Goal: Task Accomplishment & Management: Complete application form

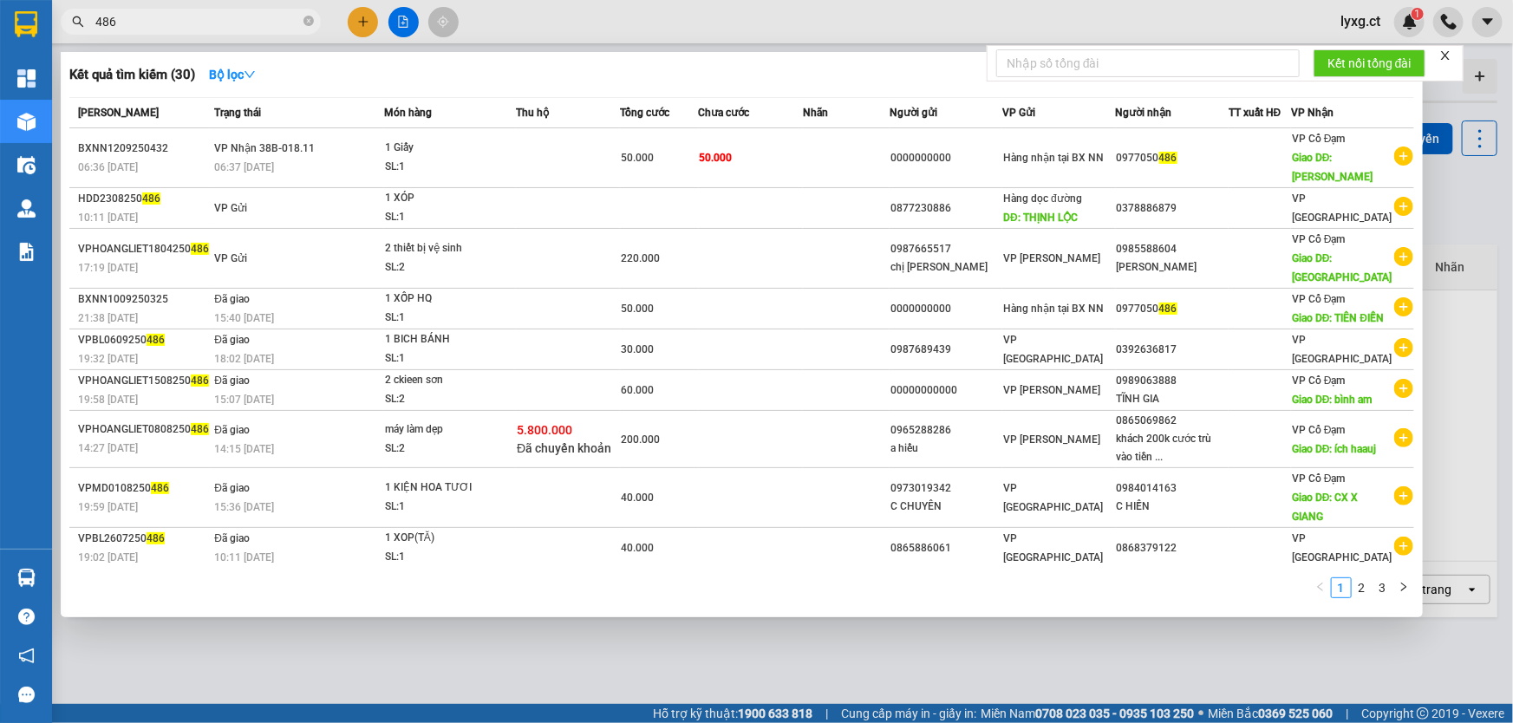
type input "486"
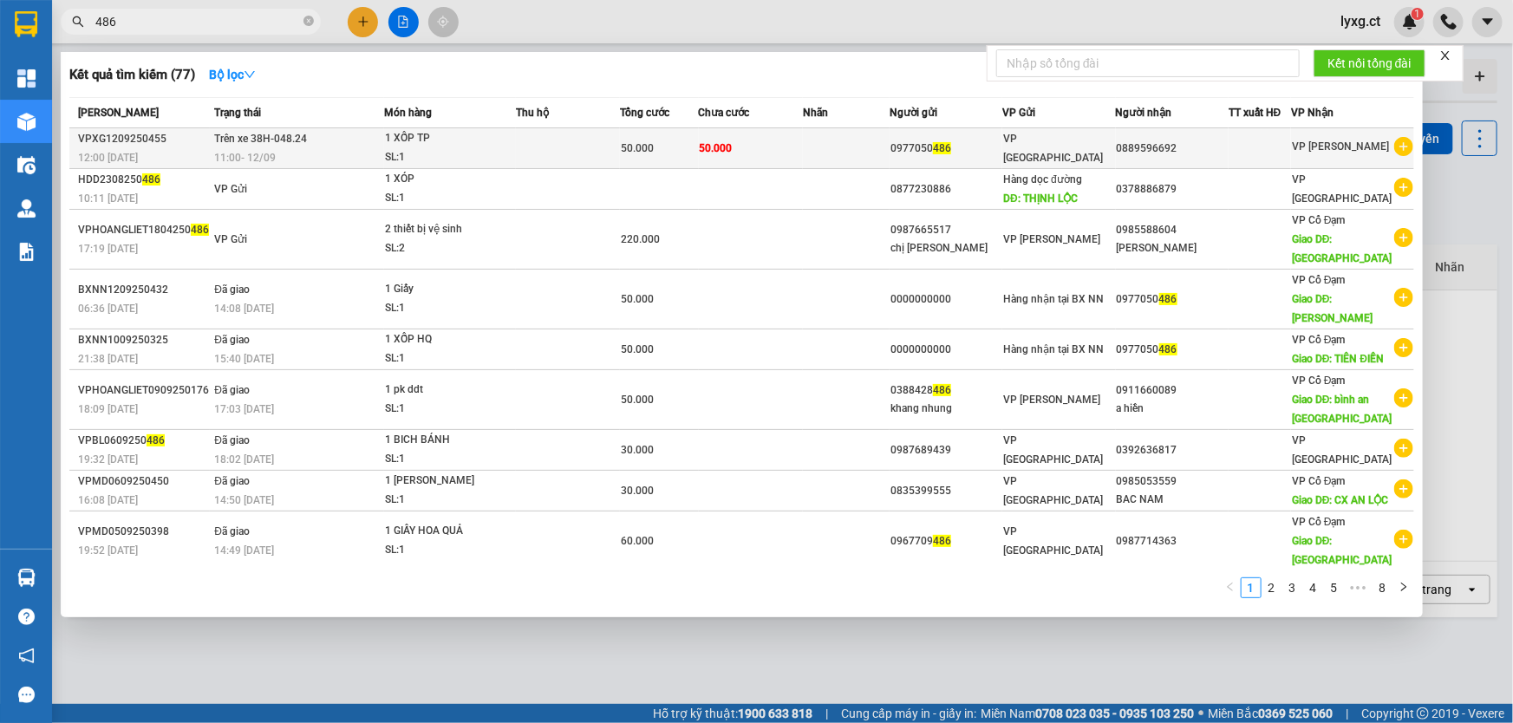
click at [539, 154] on td at bounding box center [568, 148] width 104 height 41
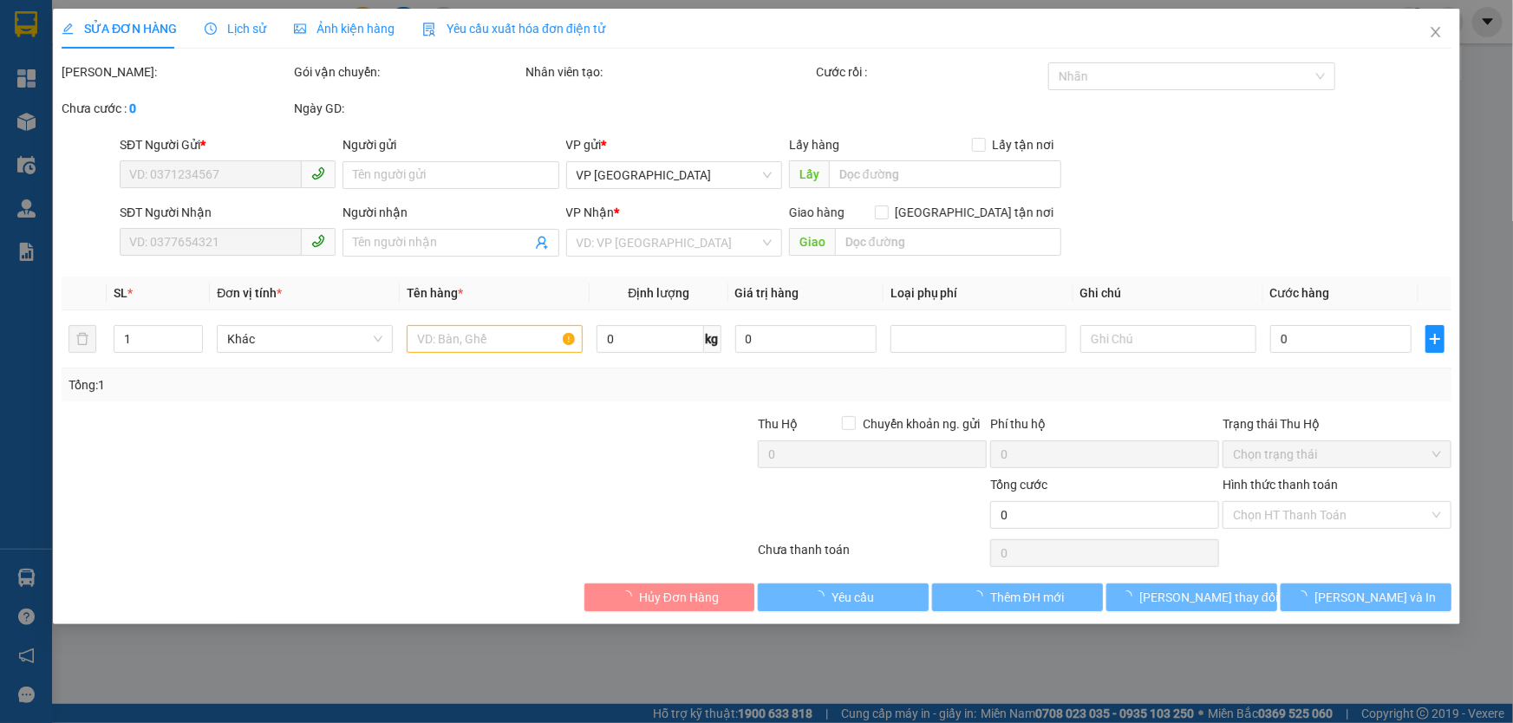
type input "0977050486"
type input "0889596692"
type input "50.000"
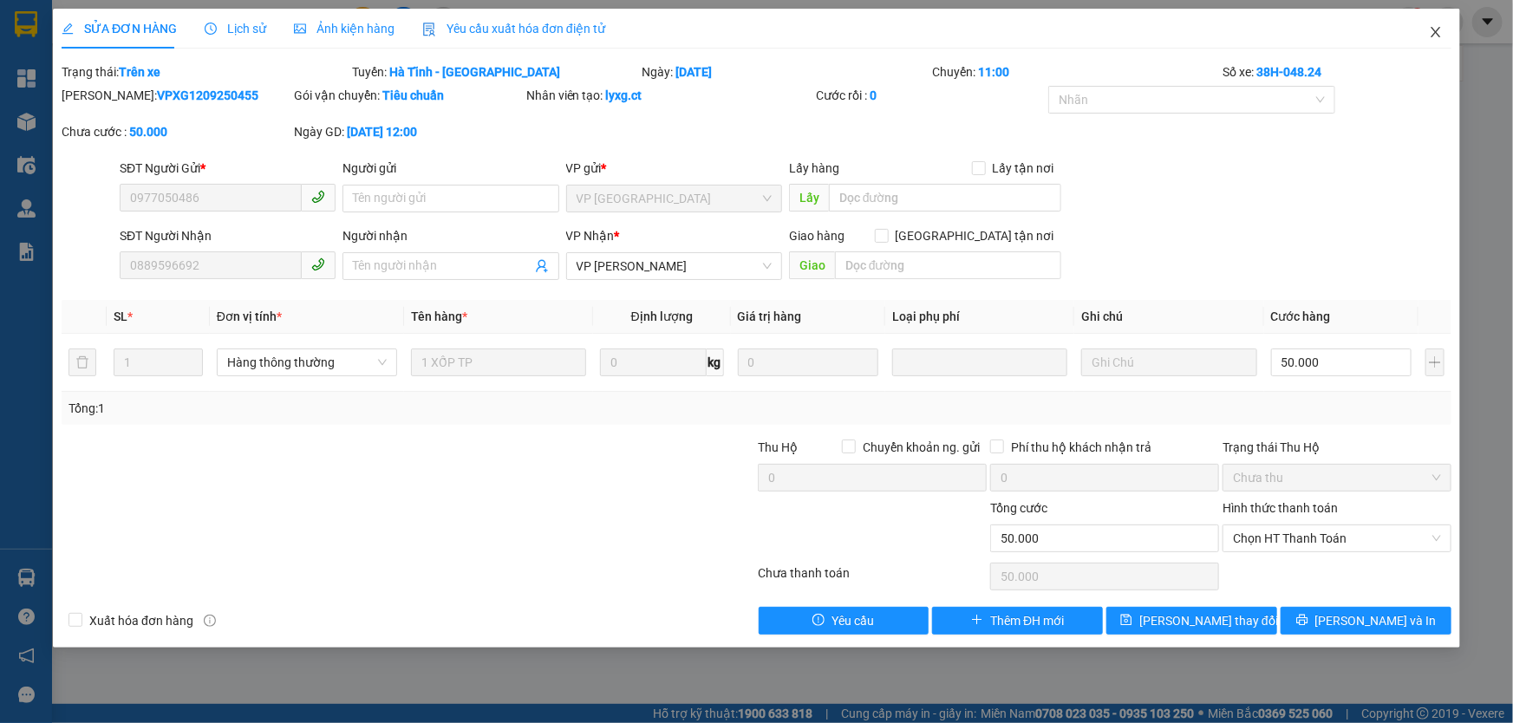
click at [1440, 27] on icon "close" at bounding box center [1436, 32] width 14 height 14
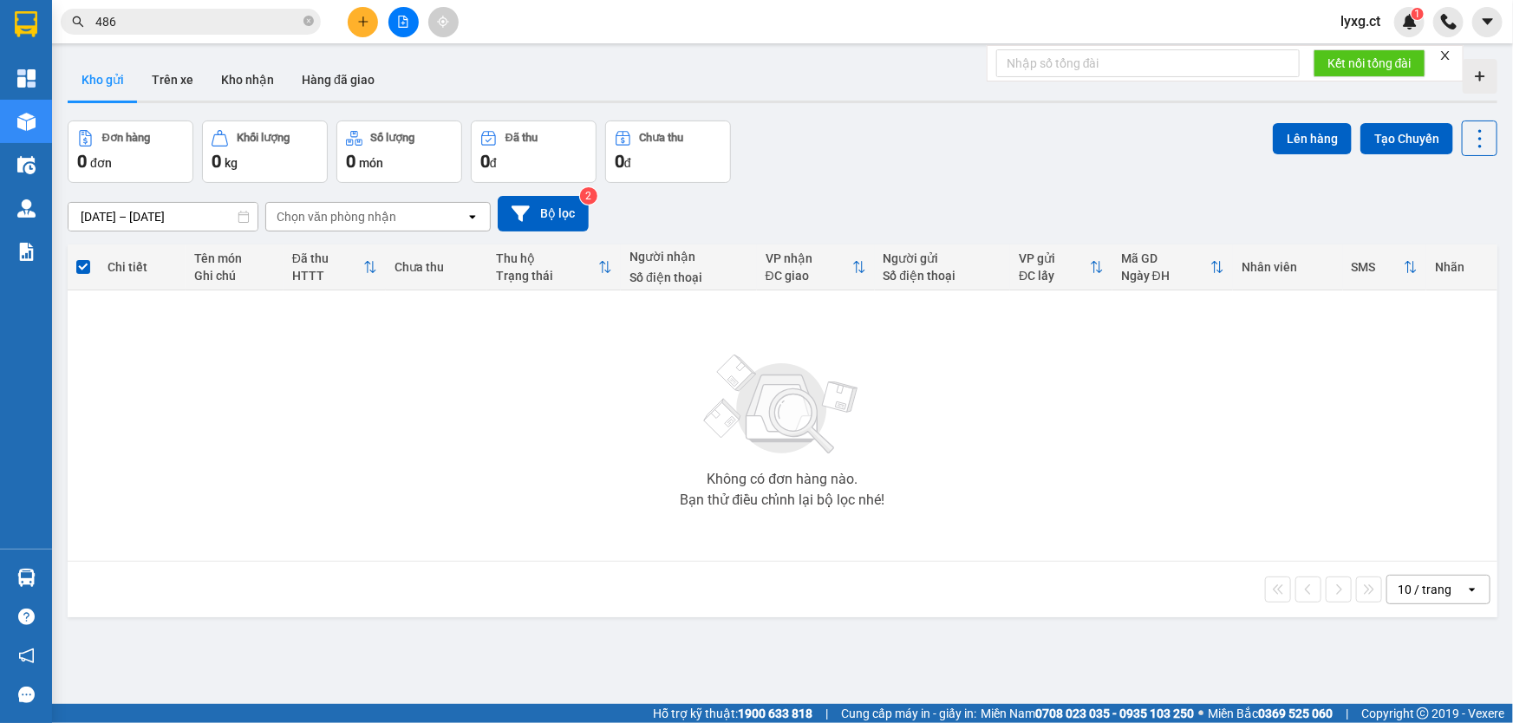
click at [1376, 21] on span "lyxg.ct" at bounding box center [1361, 21] width 68 height 22
click at [1374, 51] on span "Đăng xuất" at bounding box center [1391, 53] width 73 height 19
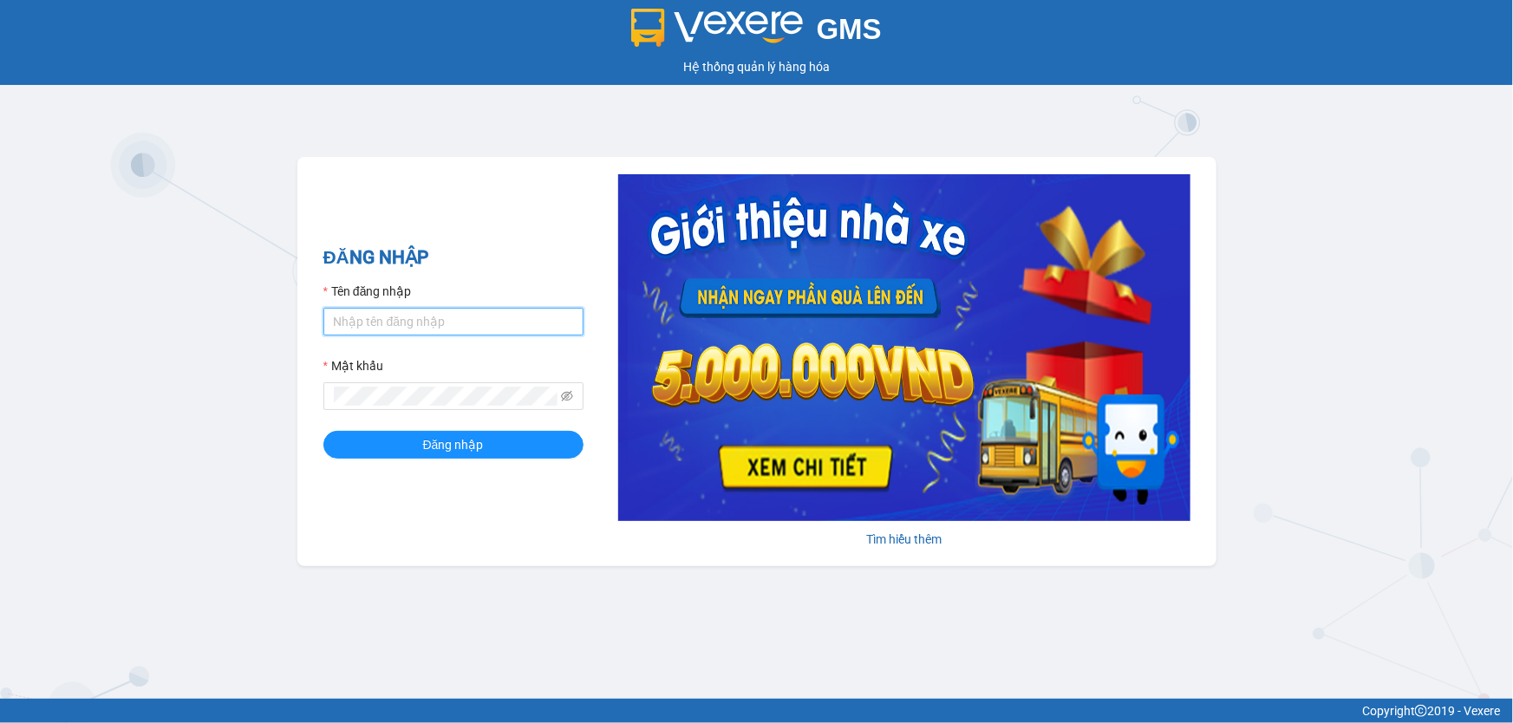
click at [492, 319] on input "Tên đăng nhập" at bounding box center [453, 322] width 260 height 28
type input "oanhxg.ct"
click at [323, 431] on button "Đăng nhập" at bounding box center [453, 445] width 260 height 28
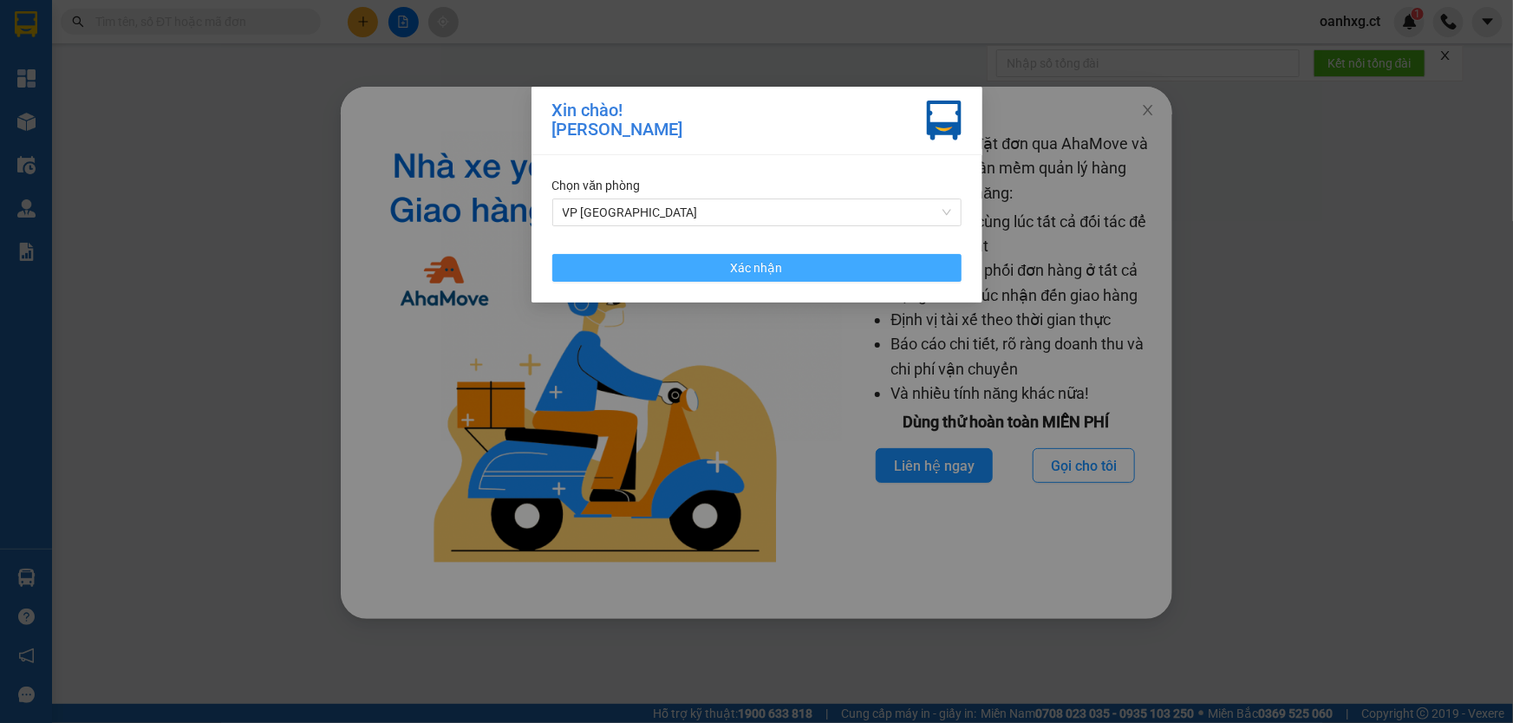
click at [814, 268] on button "Xác nhận" at bounding box center [756, 268] width 409 height 28
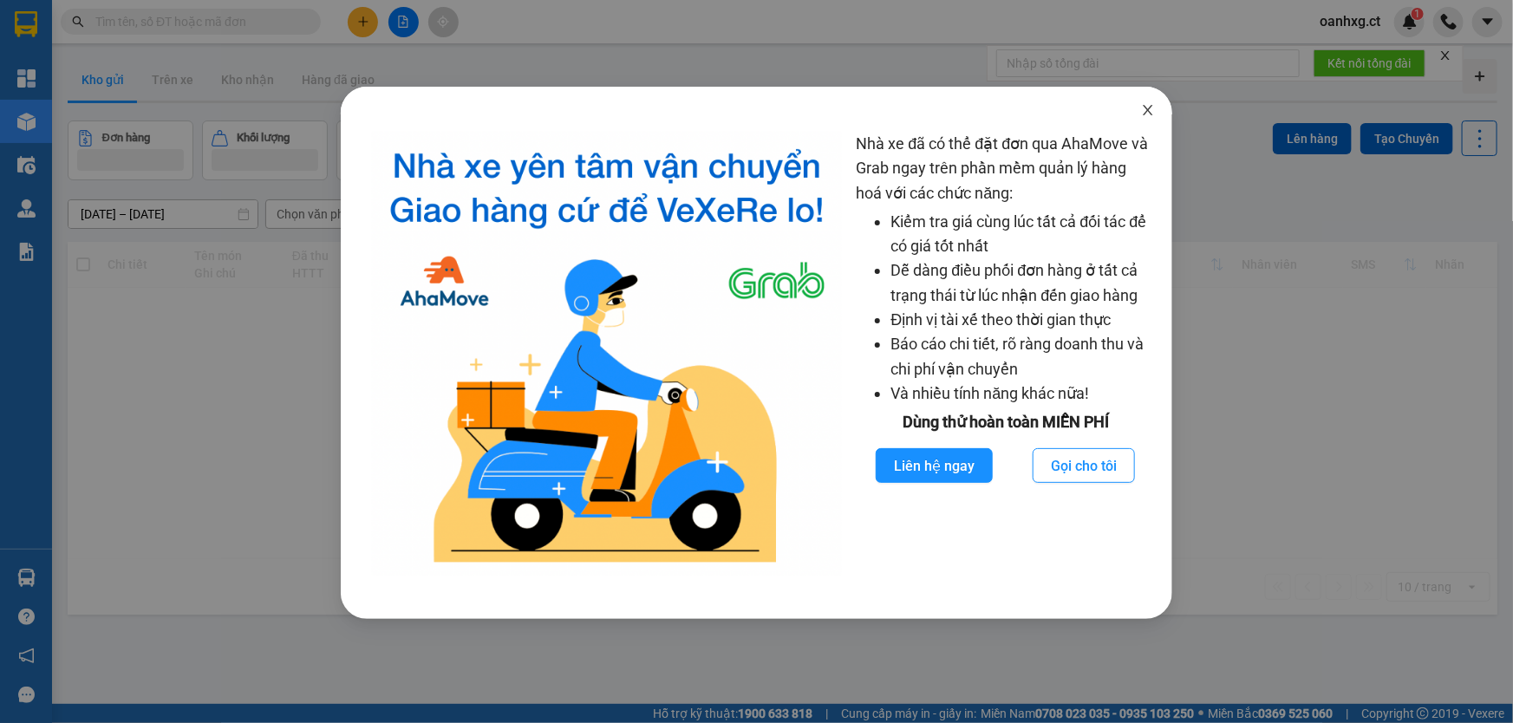
click at [1143, 108] on icon "close" at bounding box center [1148, 110] width 14 height 14
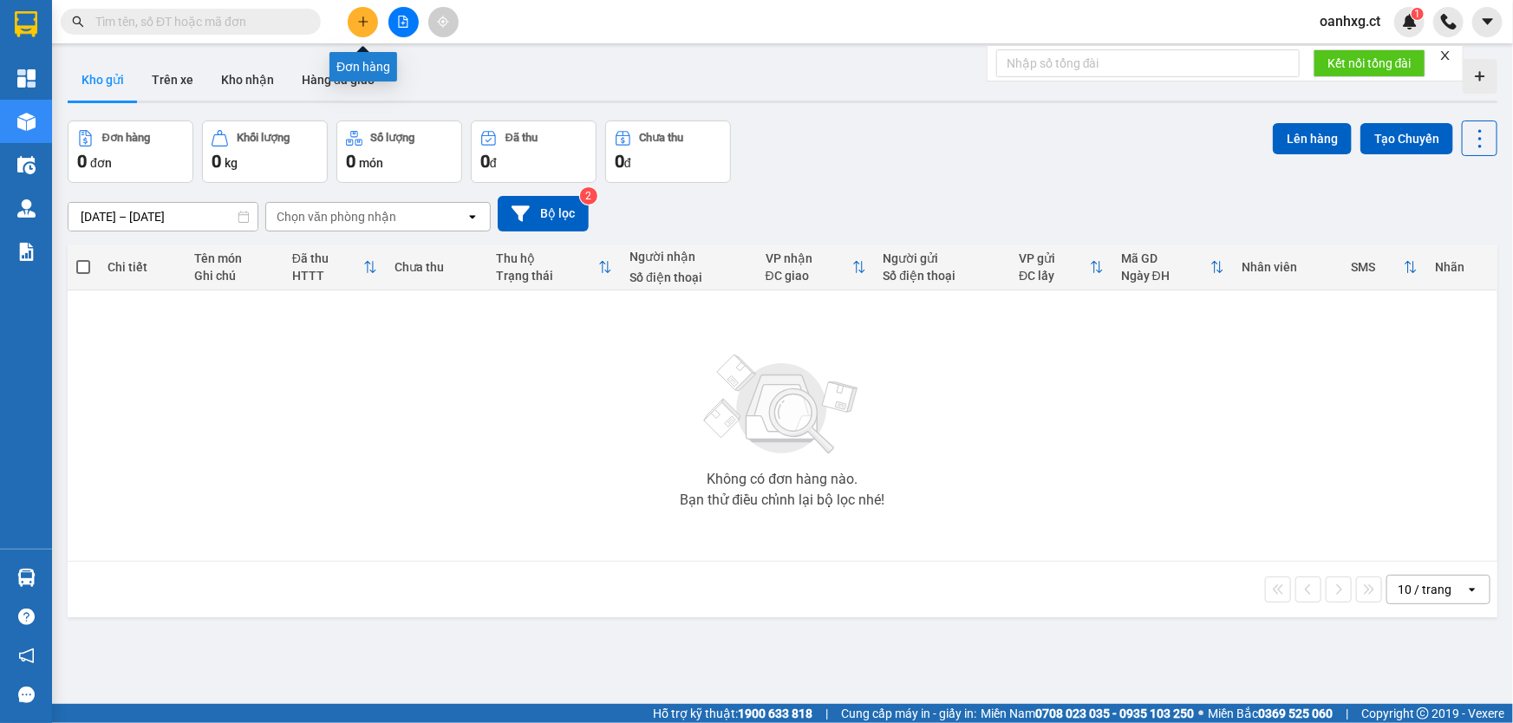
click at [365, 28] on button at bounding box center [363, 22] width 30 height 30
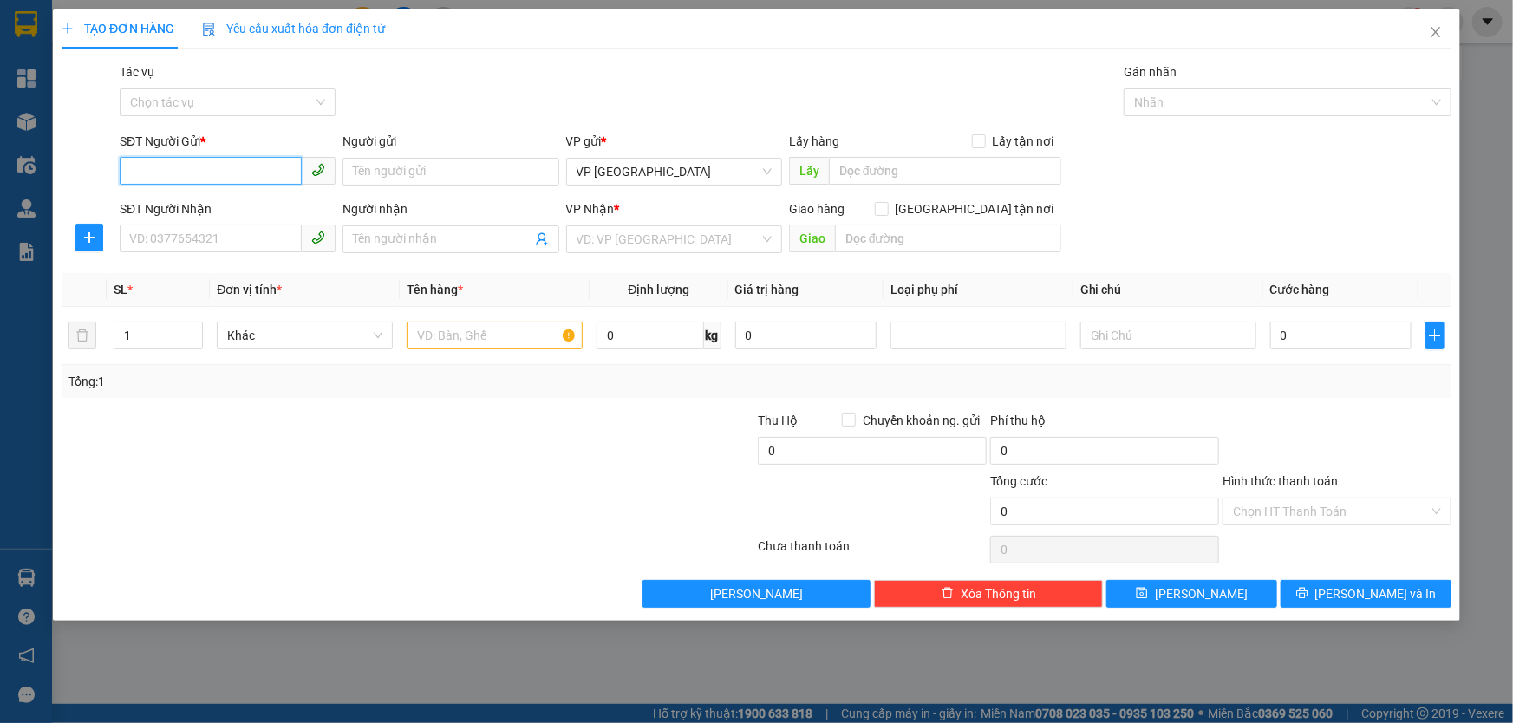
click at [239, 171] on input "SĐT Người Gửi *" at bounding box center [211, 171] width 182 height 28
type input "0975790727"
click at [407, 169] on input "Người gửi" at bounding box center [451, 172] width 216 height 28
type input "chị bảy"
click at [210, 241] on input "SĐT Người Nhận" at bounding box center [211, 239] width 182 height 28
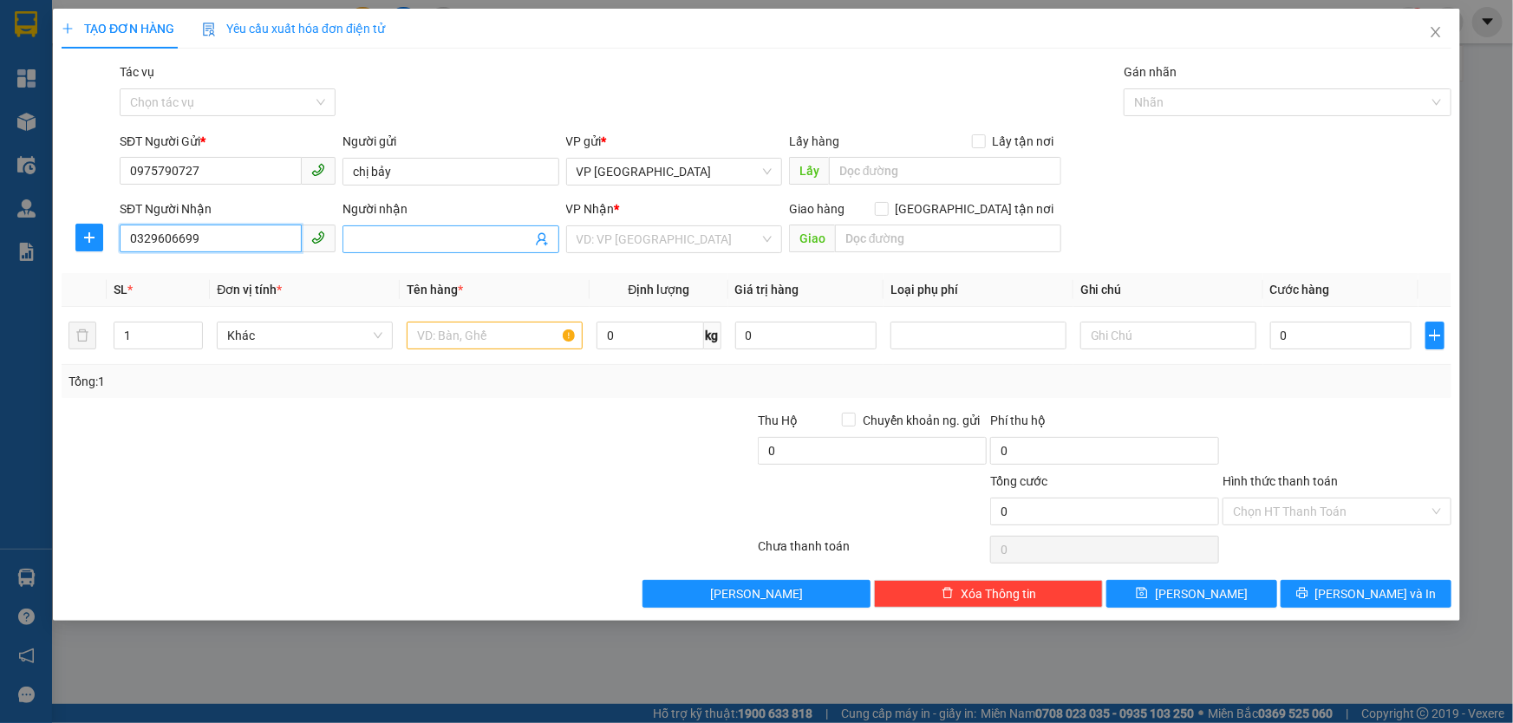
type input "0329606699"
click at [444, 230] on input "Người nhận" at bounding box center [442, 239] width 178 height 19
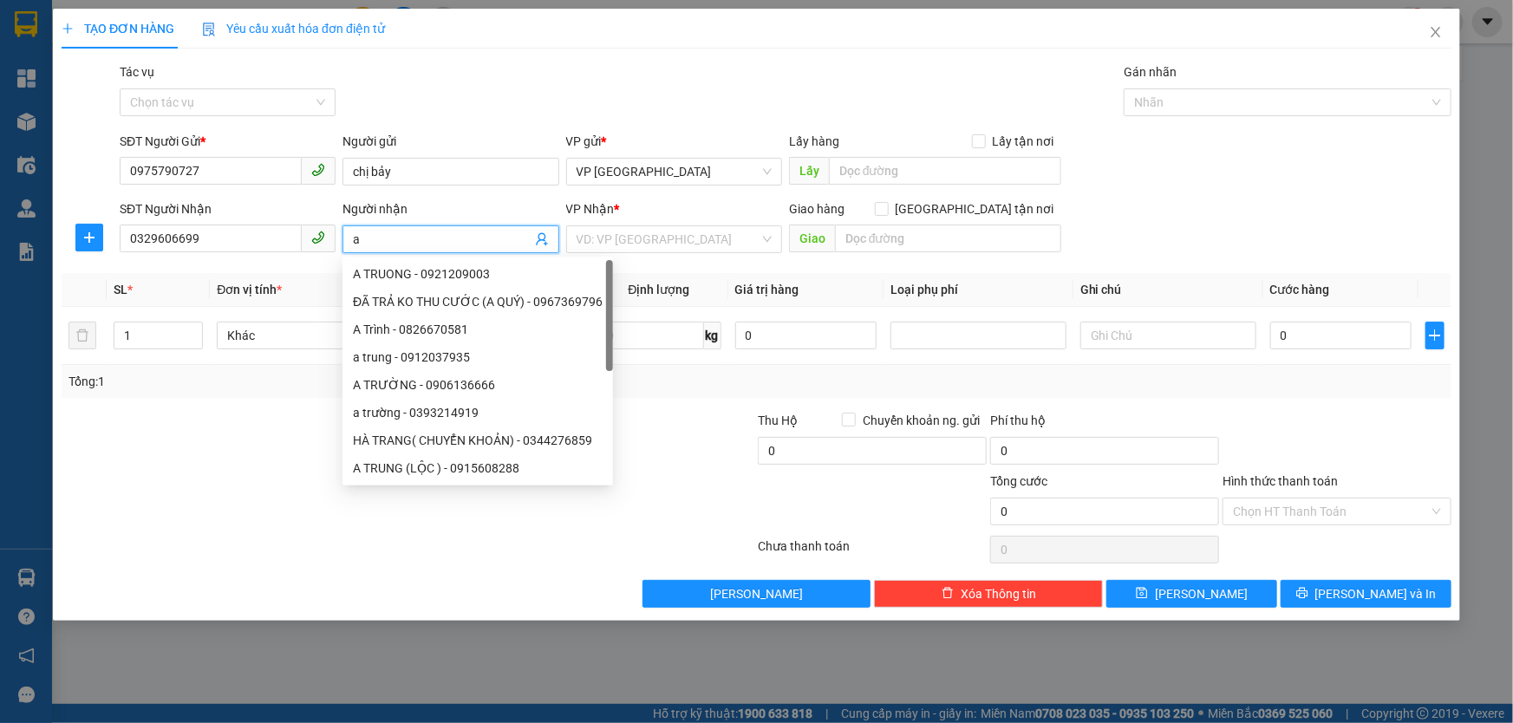
type input "a"
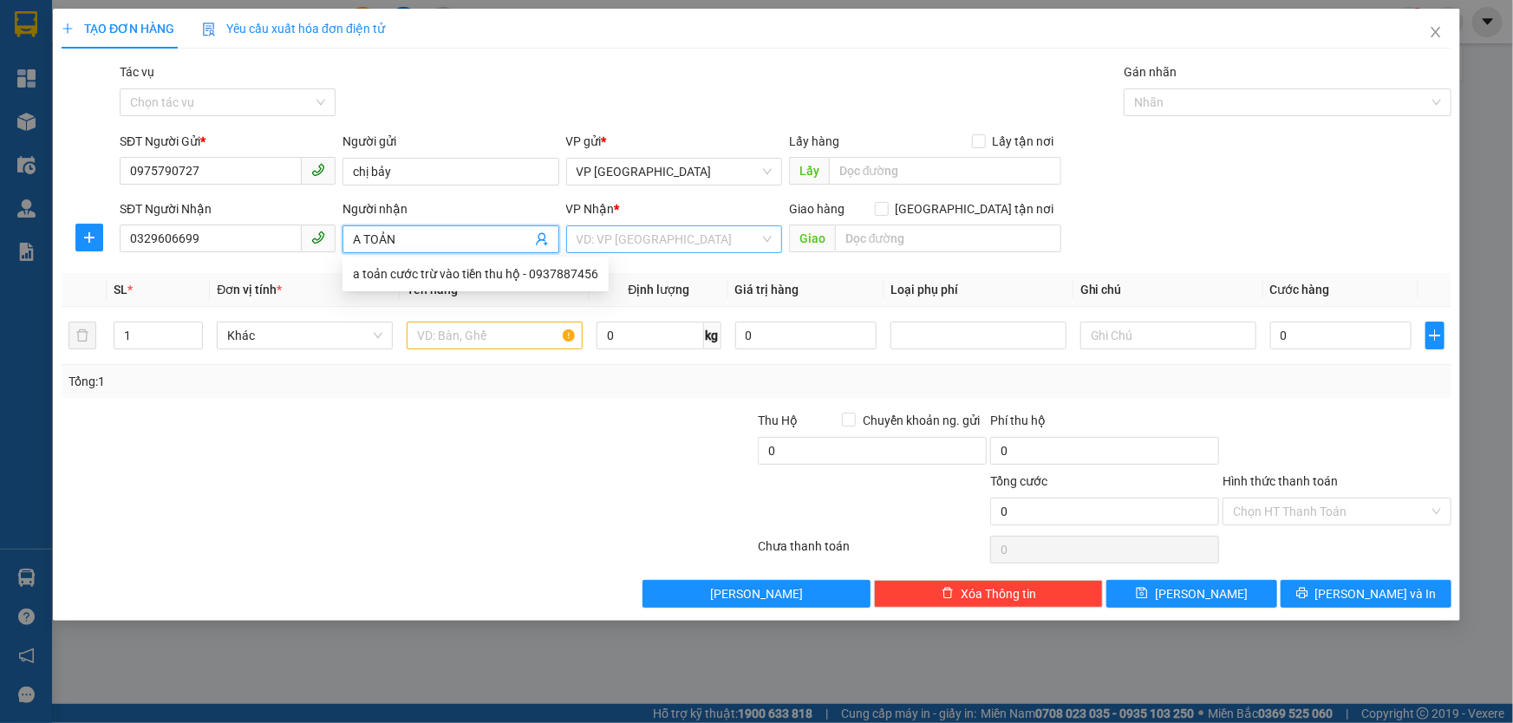
type input "A TOẢN"
click at [608, 249] on input "search" at bounding box center [668, 239] width 183 height 26
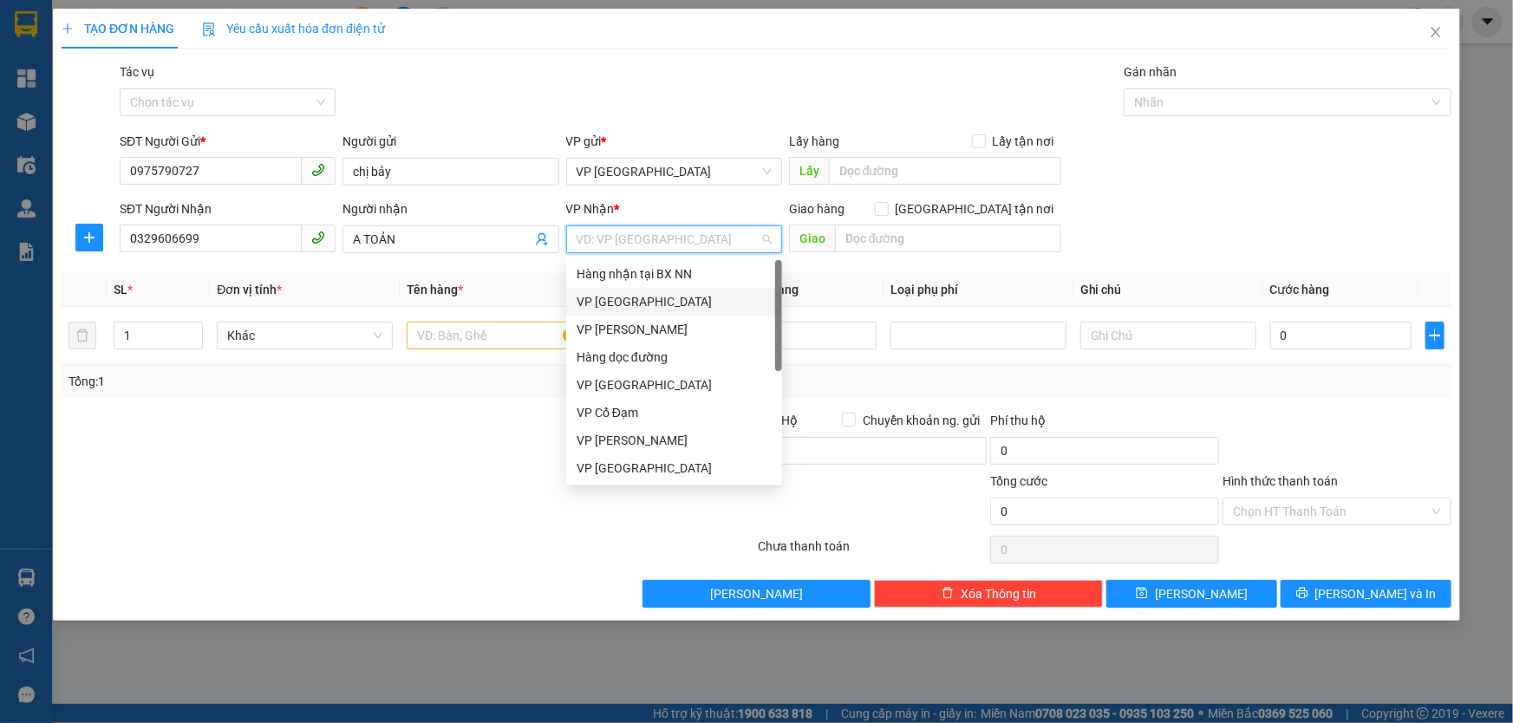
click at [623, 308] on div "VP [GEOGRAPHIC_DATA]" at bounding box center [674, 301] width 195 height 19
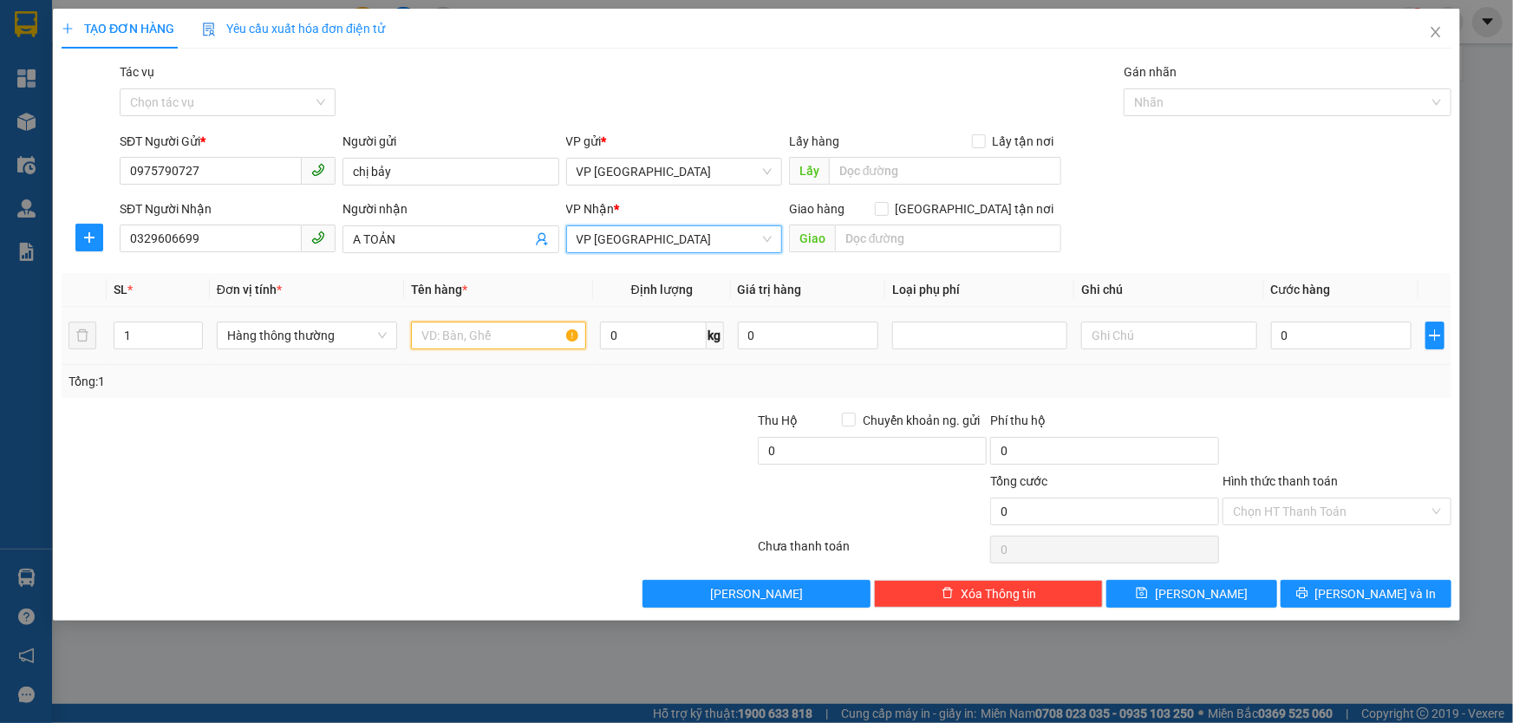
click at [480, 347] on input "text" at bounding box center [498, 336] width 175 height 28
type input "1 BỌC HẠT TIÊU"
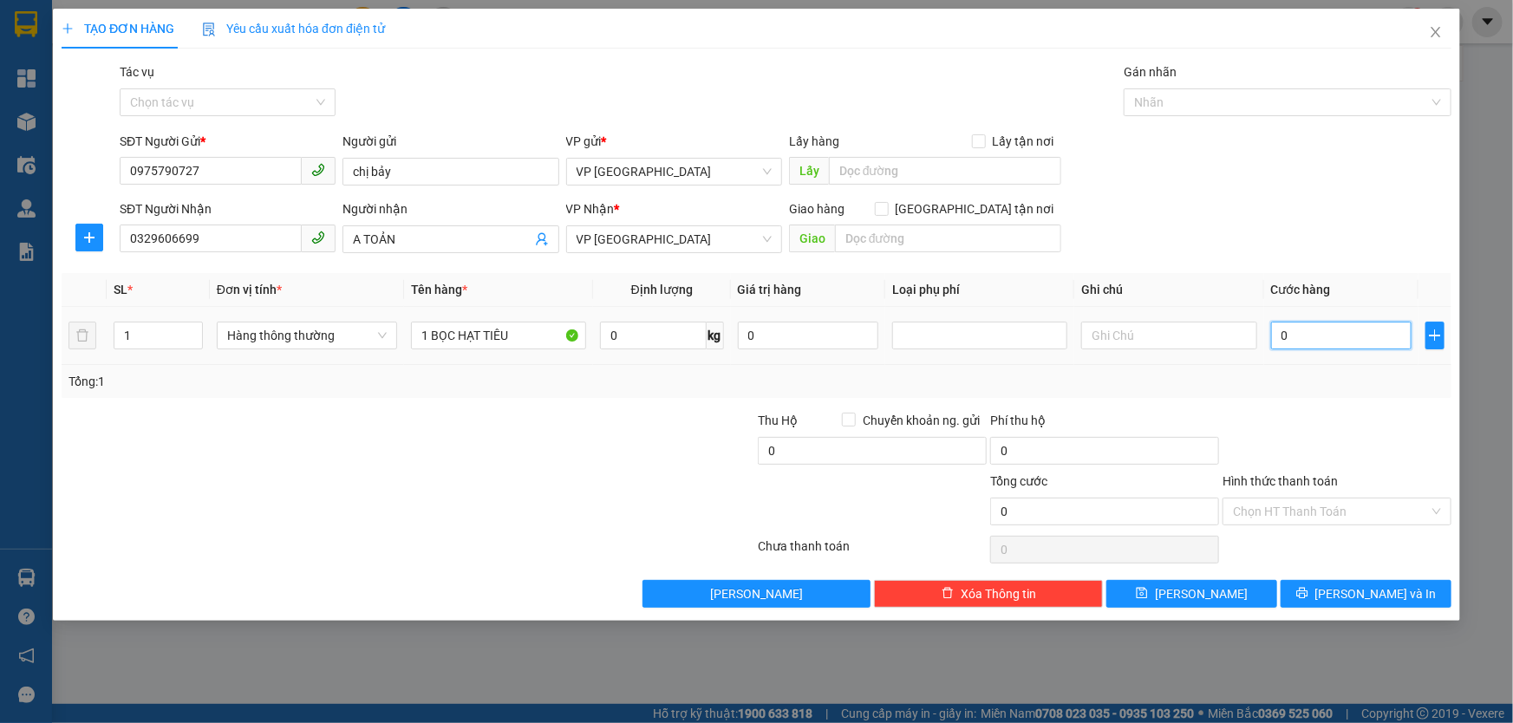
click at [1284, 343] on input "0" at bounding box center [1341, 336] width 141 height 28
click at [1290, 332] on input "0" at bounding box center [1341, 336] width 141 height 28
type input "04"
type input "4"
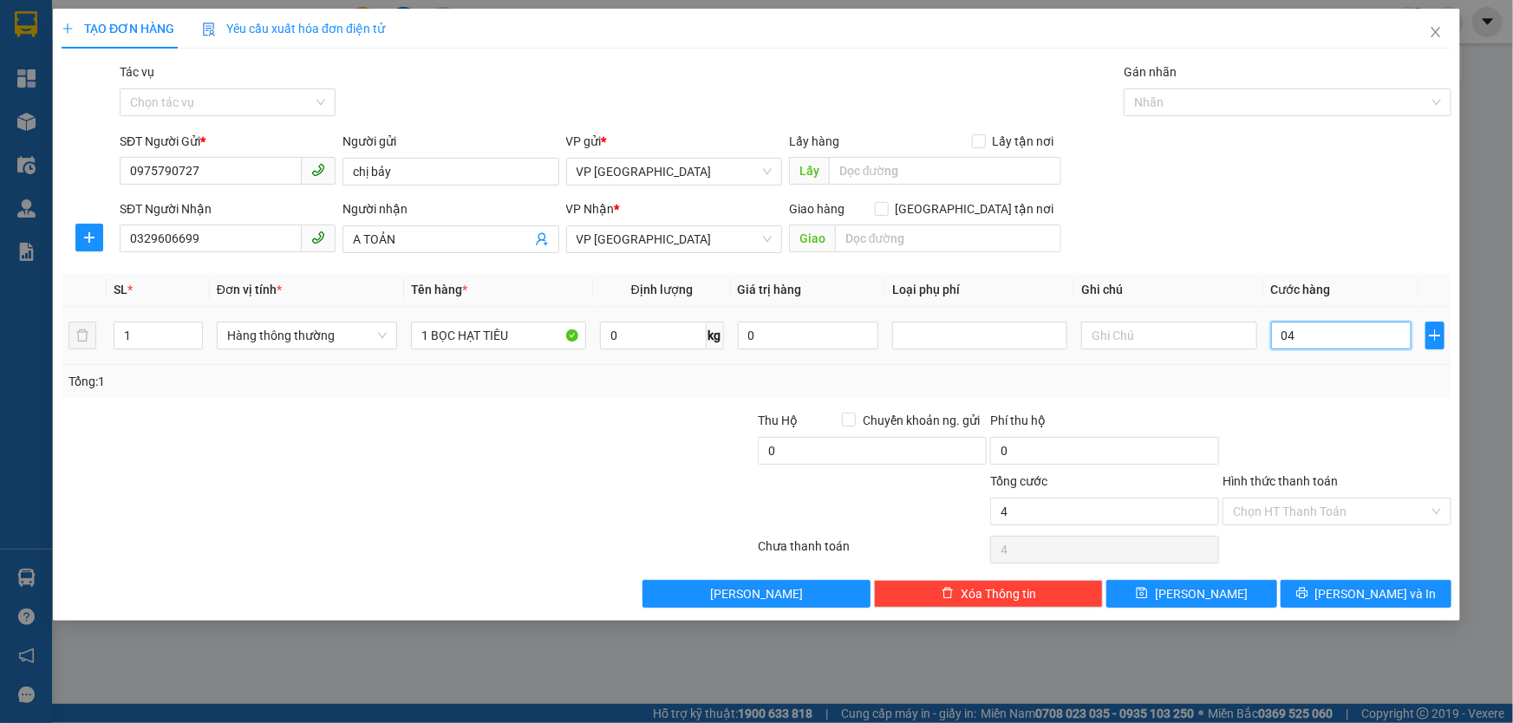
type input "040"
type input "40"
type input "40.000"
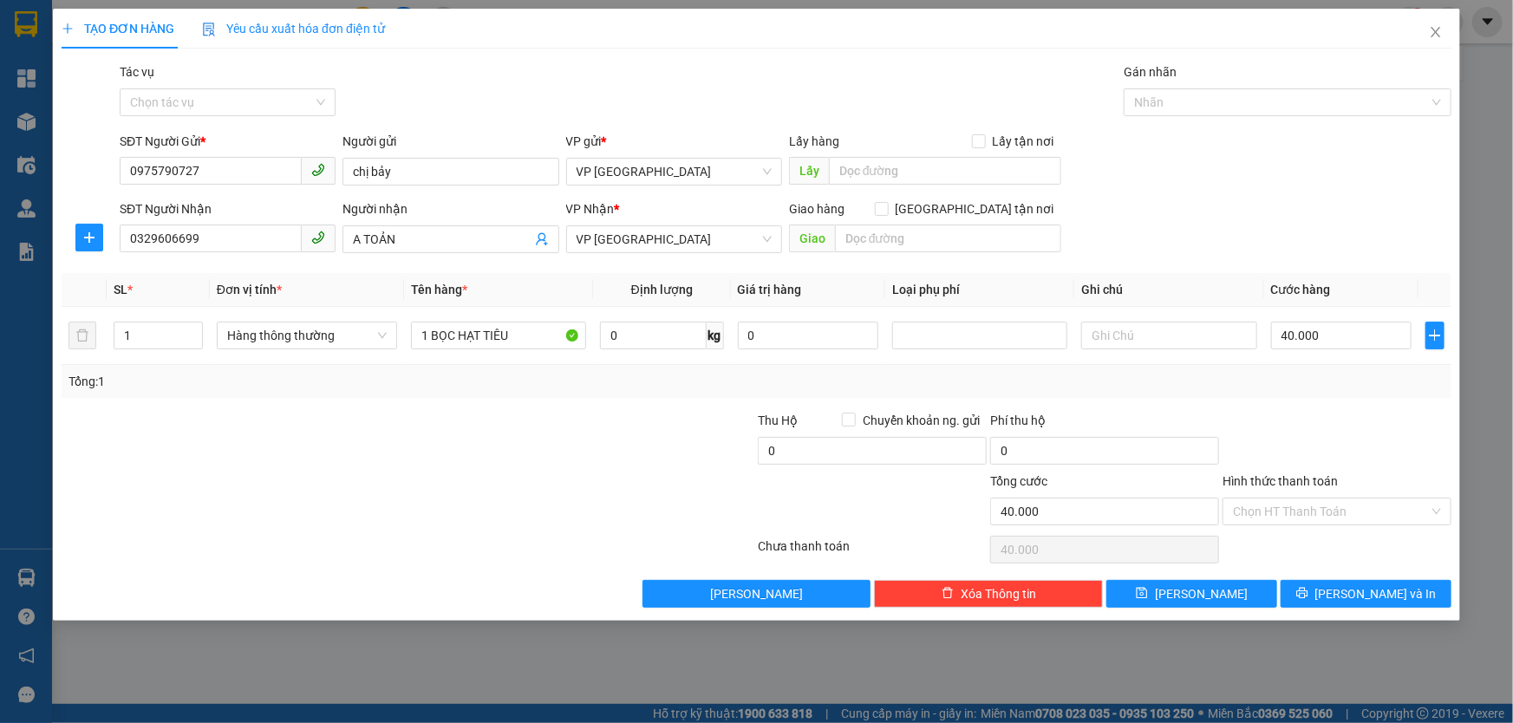
drag, startPoint x: 1403, startPoint y: 431, endPoint x: 1367, endPoint y: 445, distance: 39.0
click at [1402, 430] on div at bounding box center [1337, 441] width 232 height 61
click at [1339, 512] on input "Hình thức thanh toán" at bounding box center [1331, 512] width 196 height 26
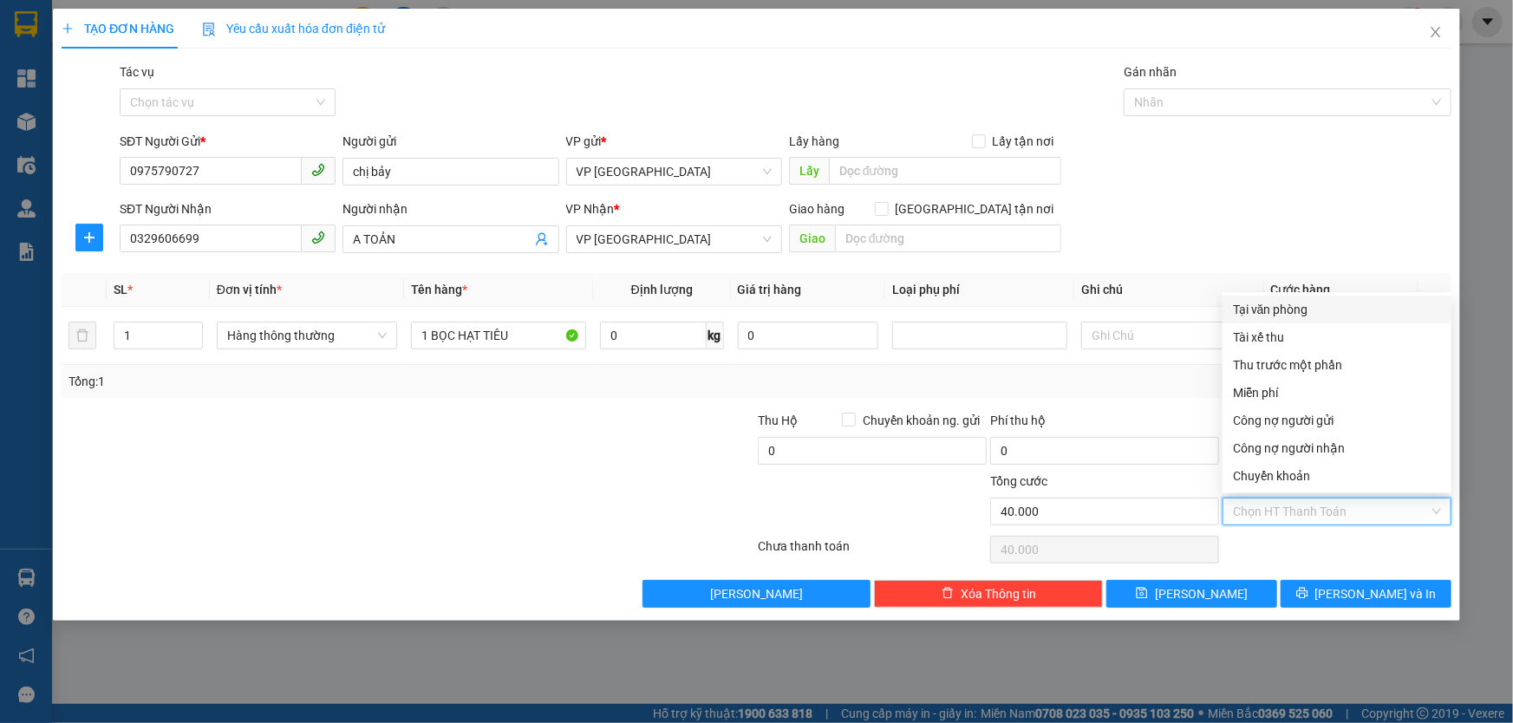
click at [1275, 310] on div "Tại văn phòng" at bounding box center [1337, 309] width 208 height 19
type input "0"
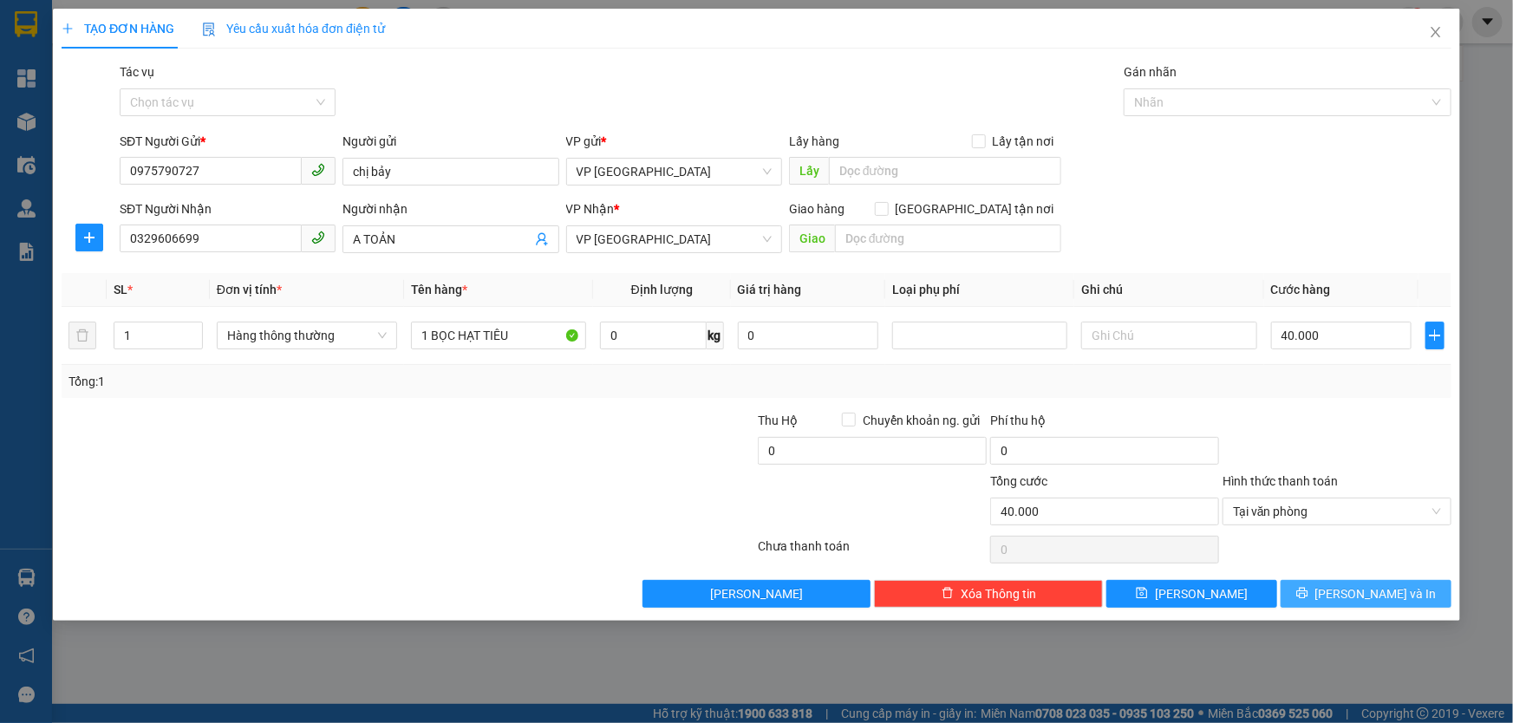
click at [1345, 597] on button "[PERSON_NAME] và In" at bounding box center [1366, 594] width 171 height 28
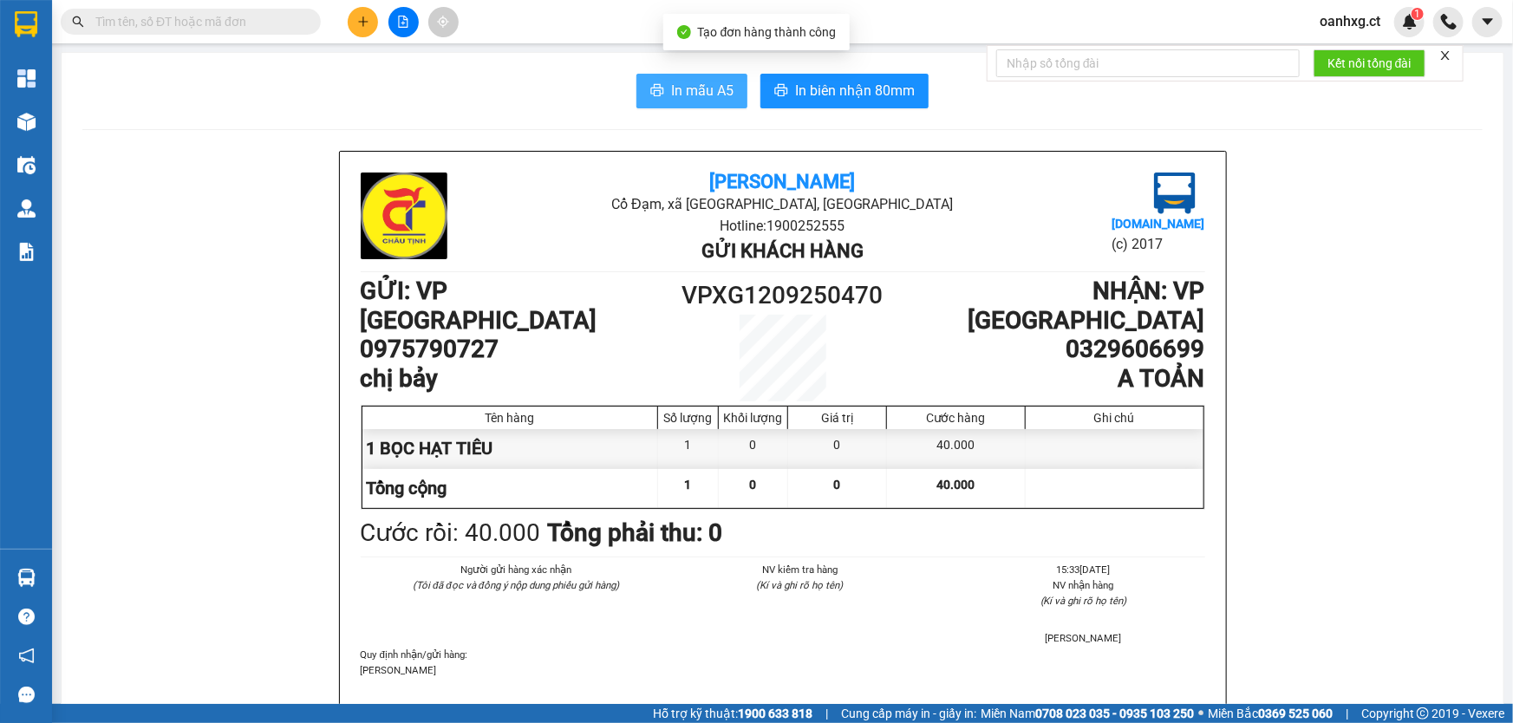
click at [702, 88] on span "In mẫu A5" at bounding box center [702, 91] width 62 height 22
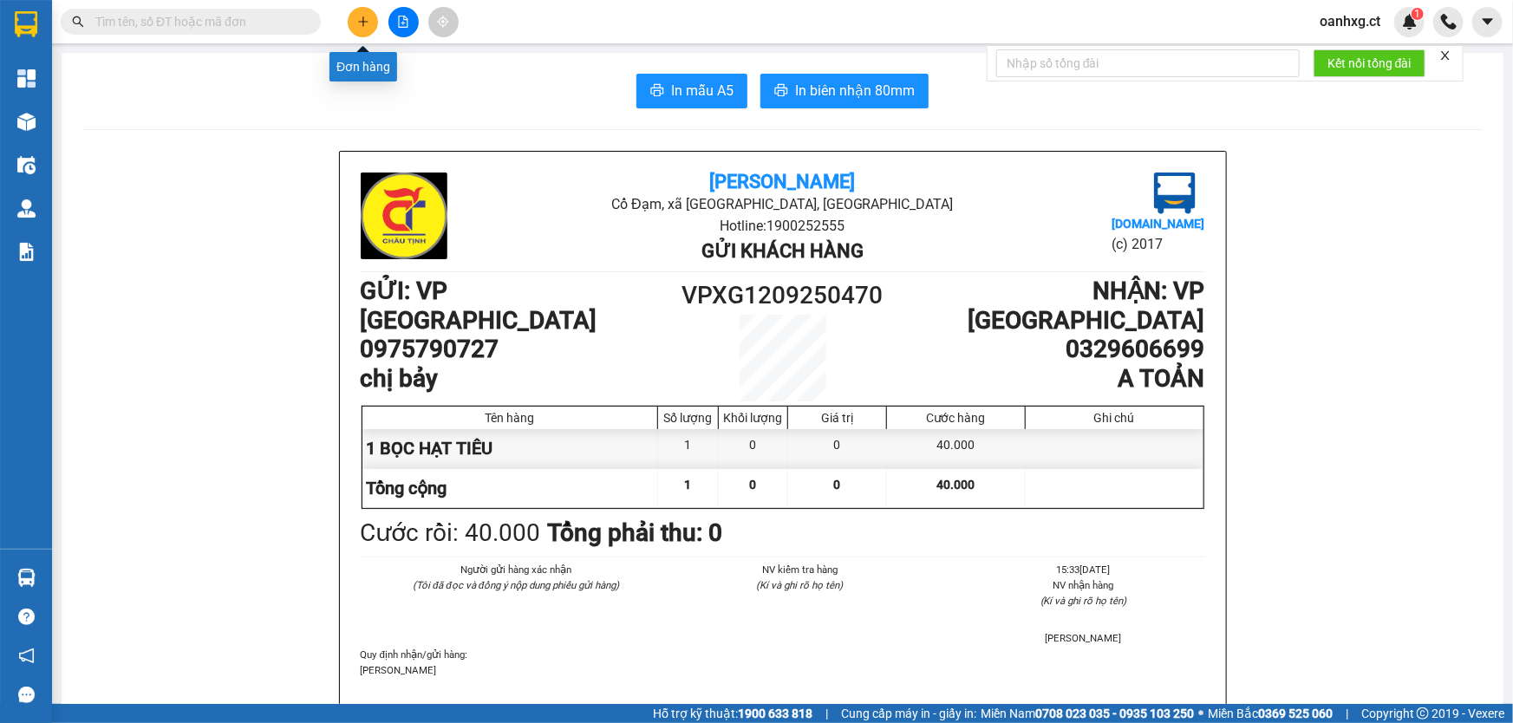
click at [364, 25] on icon "plus" at bounding box center [363, 22] width 12 height 12
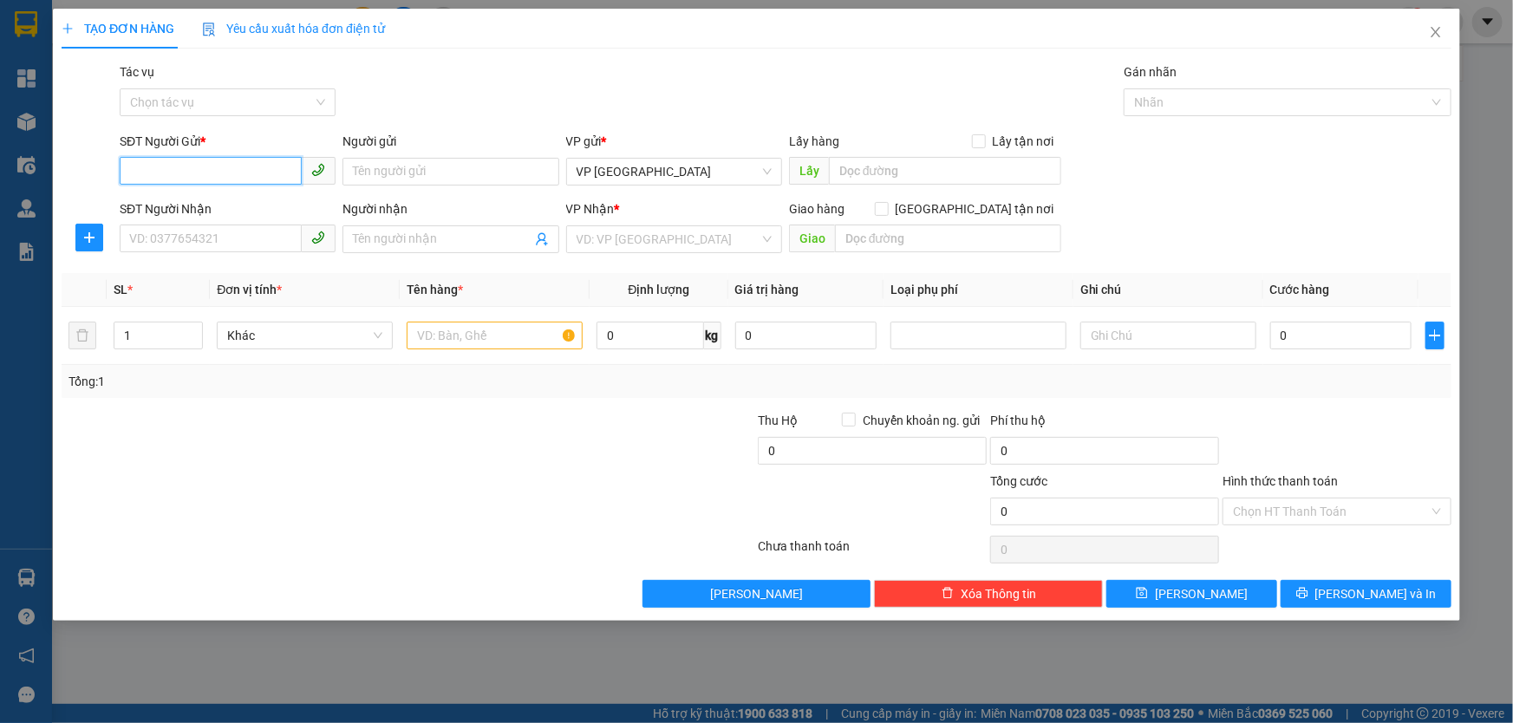
click at [266, 169] on input "SĐT Người Gửi *" at bounding box center [211, 171] width 182 height 28
type input "0915795758"
click at [231, 208] on div "0915795758 - C THỦY" at bounding box center [227, 206] width 195 height 19
type input "C THỦY"
type input "0989557359"
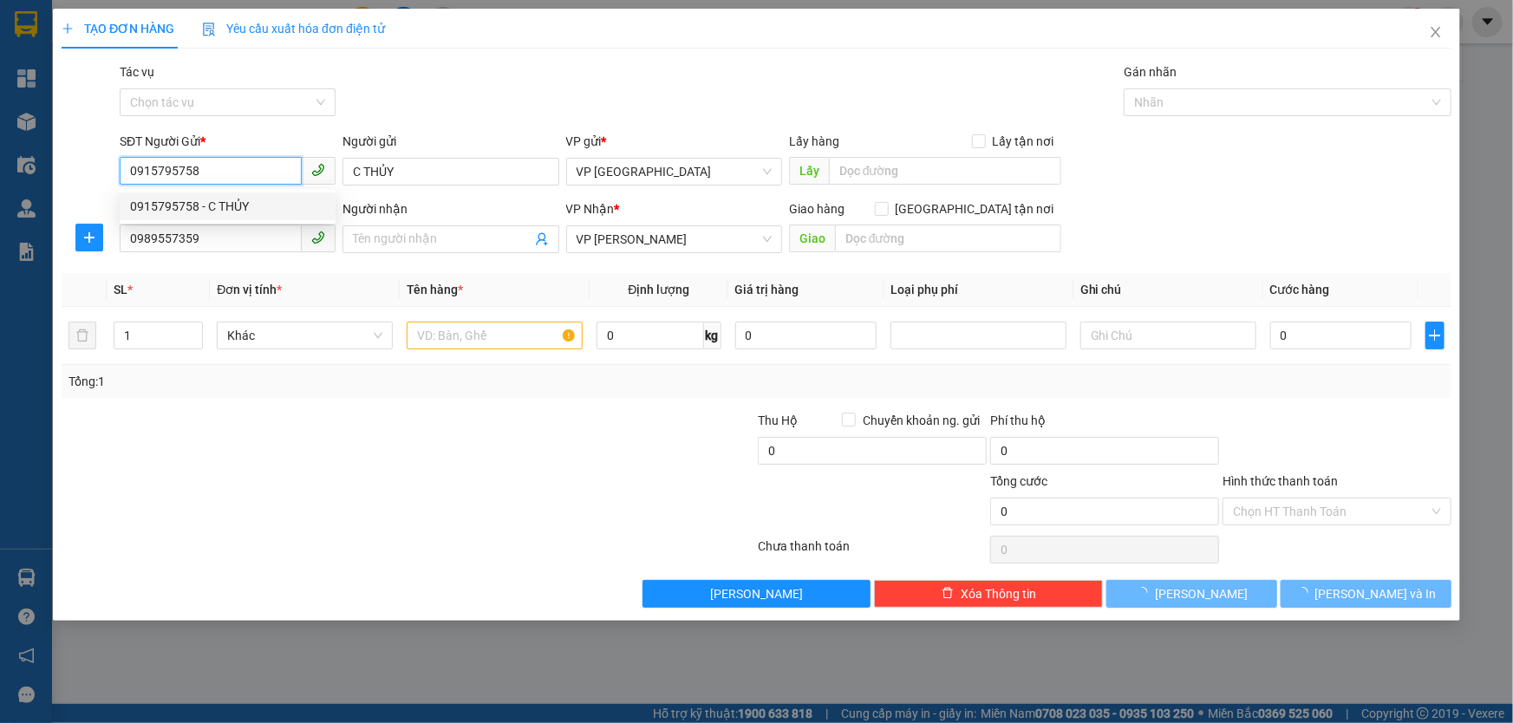
type input "40.000"
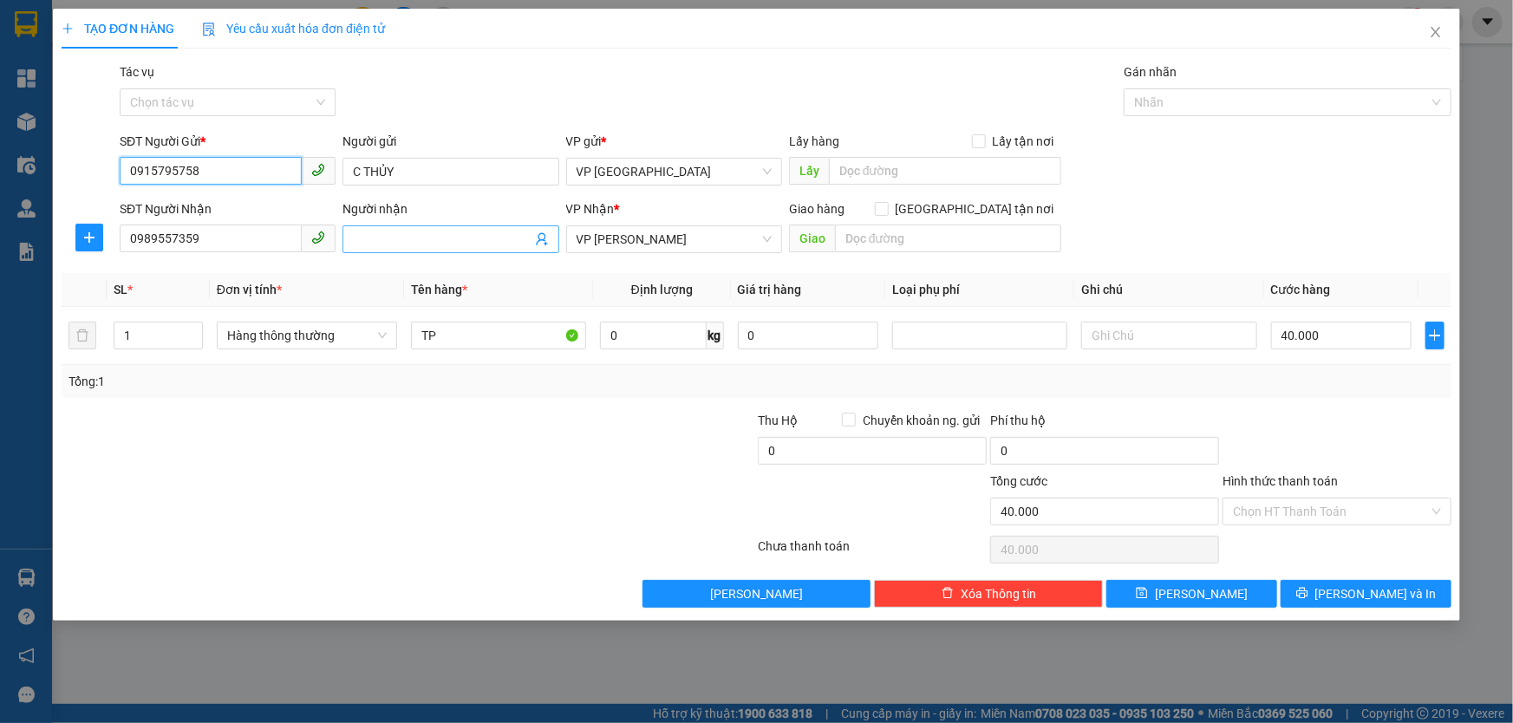
type input "0915795758"
click at [391, 231] on input "Người nhận" at bounding box center [442, 239] width 178 height 19
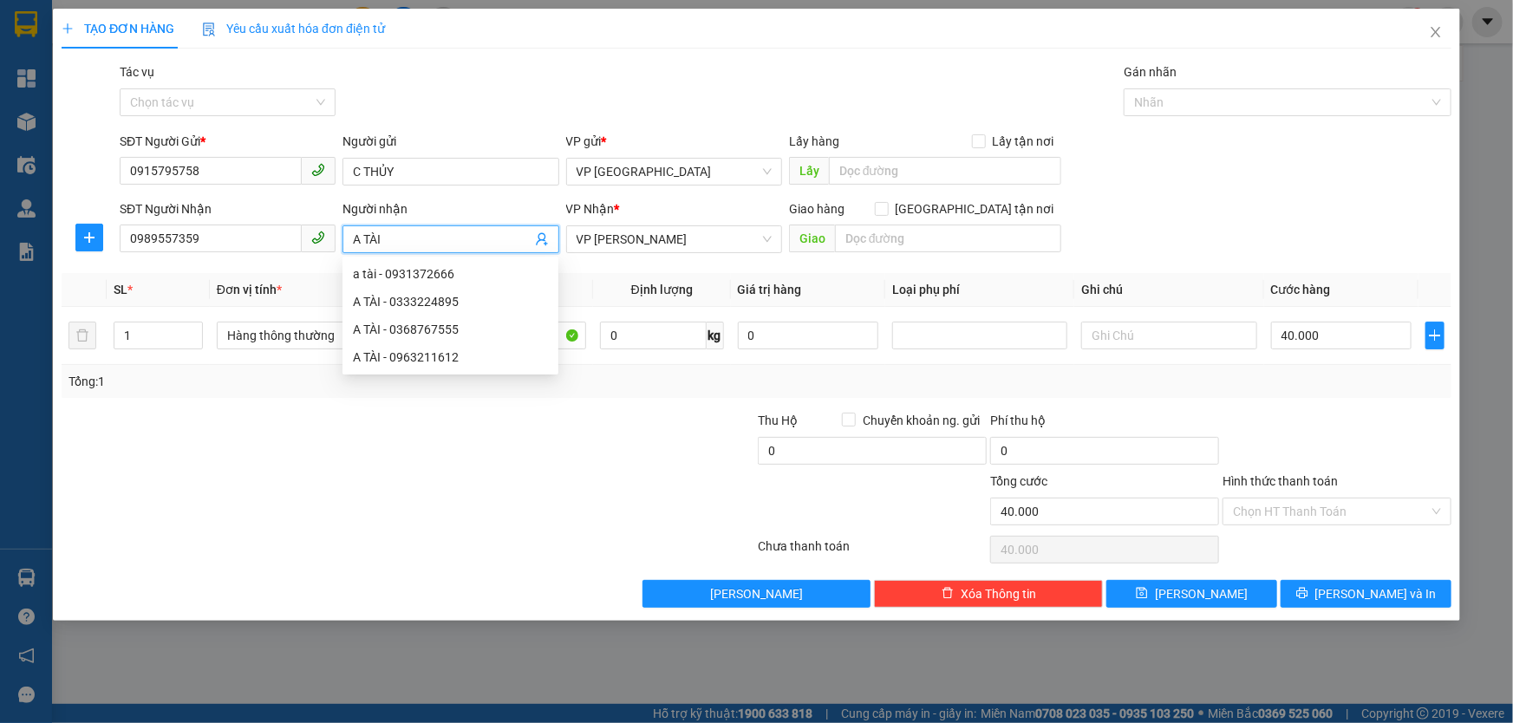
type input "A TÀI"
drag, startPoint x: 271, startPoint y: 525, endPoint x: 391, endPoint y: 428, distance: 154.3
click at [276, 519] on div at bounding box center [292, 502] width 465 height 61
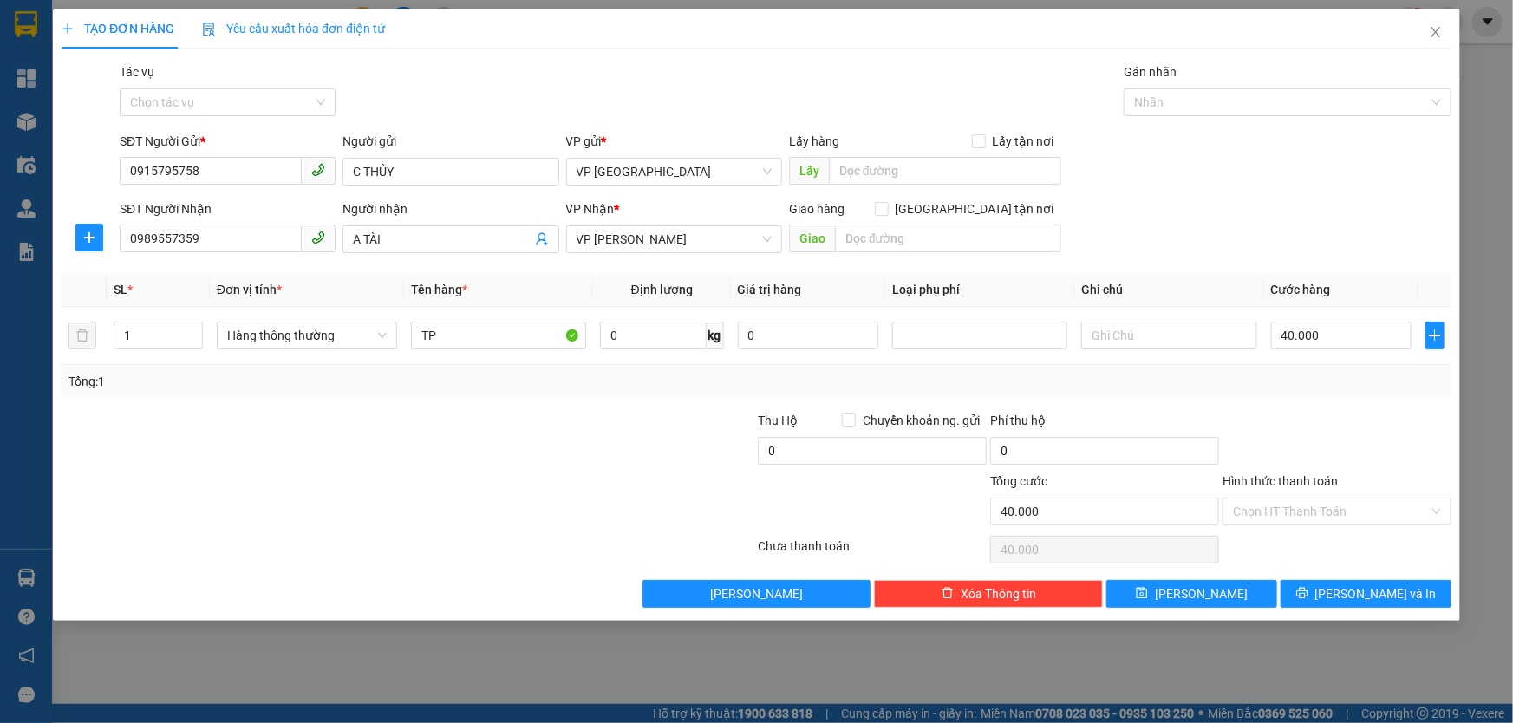
click at [551, 448] on div at bounding box center [641, 441] width 232 height 61
click at [461, 324] on input "TP" at bounding box center [498, 336] width 175 height 28
type input "T"
type input "CLEAR"
click at [1370, 346] on input "40.000" at bounding box center [1341, 336] width 141 height 28
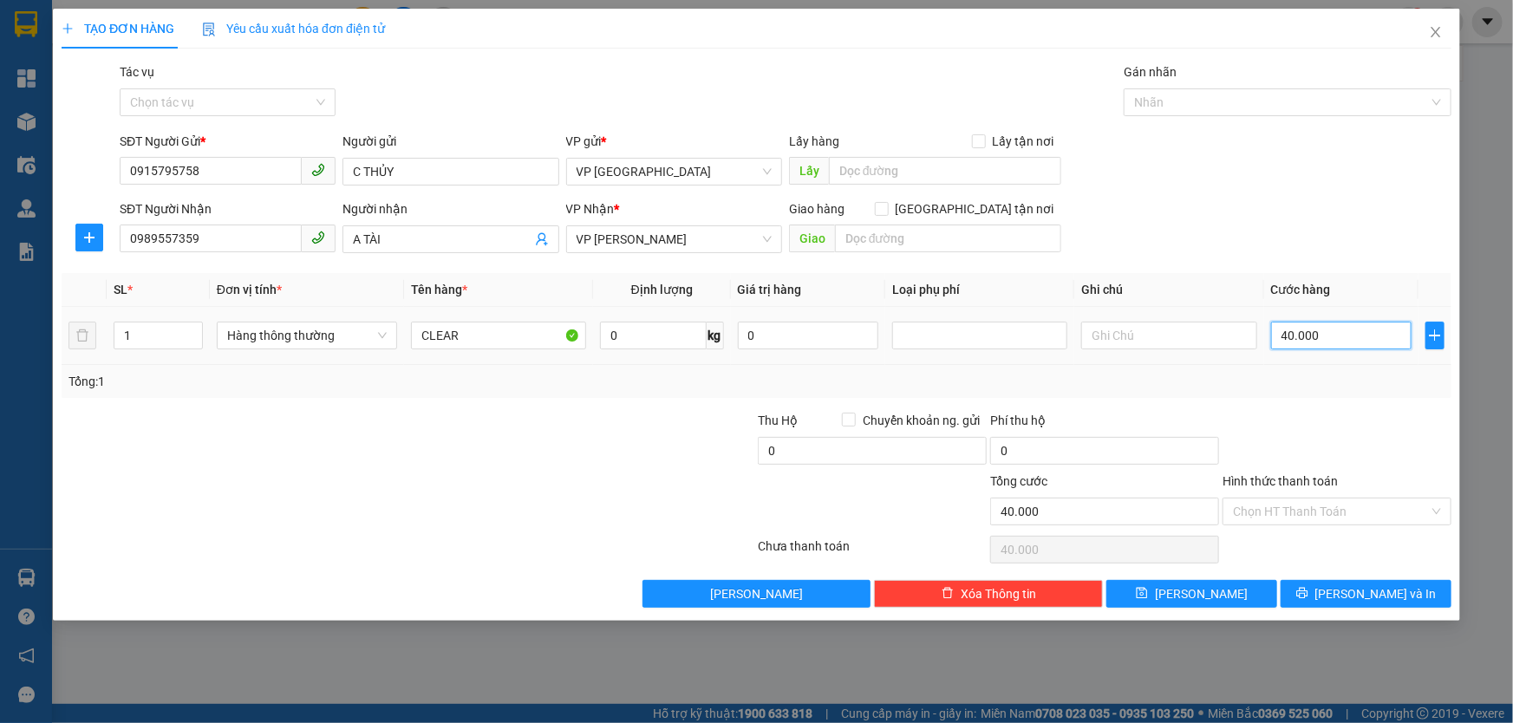
type input "0"
type input "3"
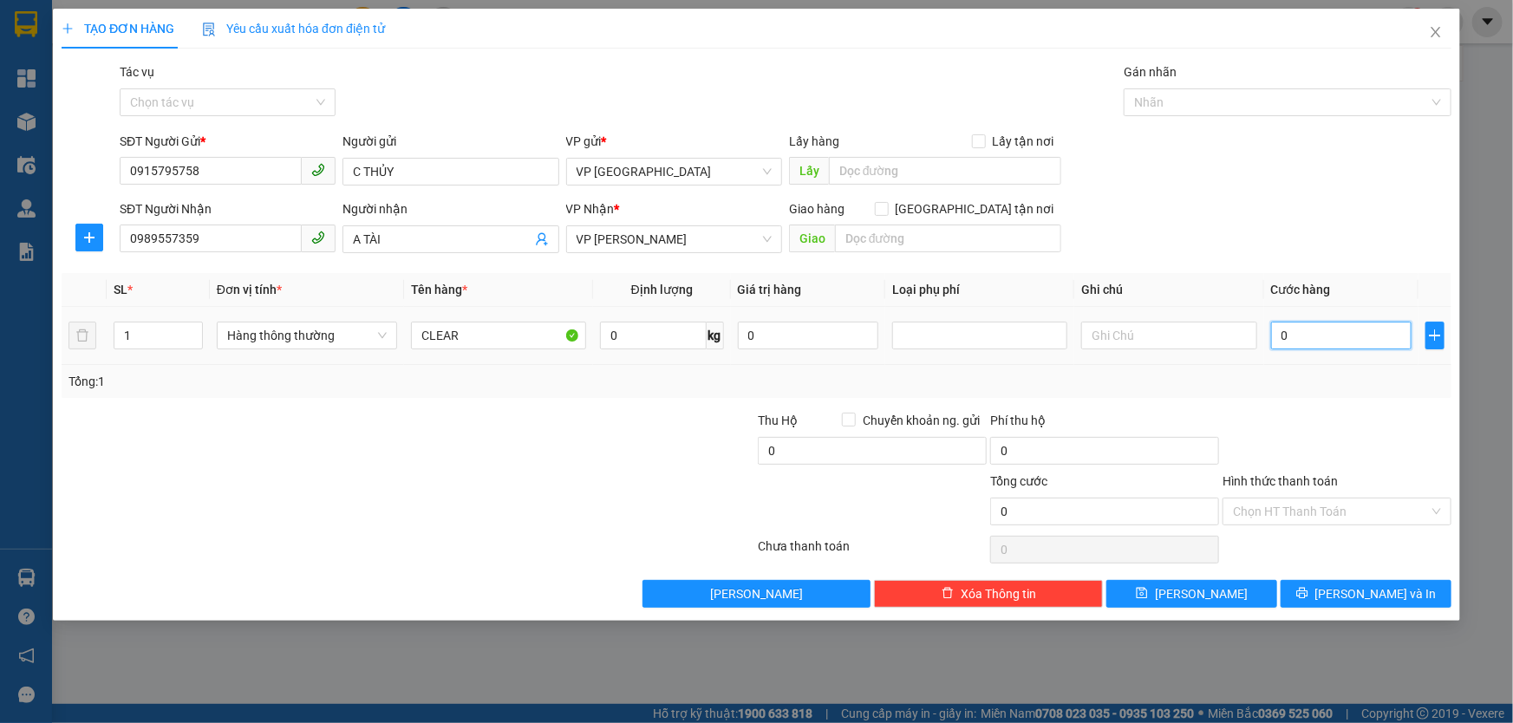
type input "03"
type input "30"
type input "030"
type input "30.000"
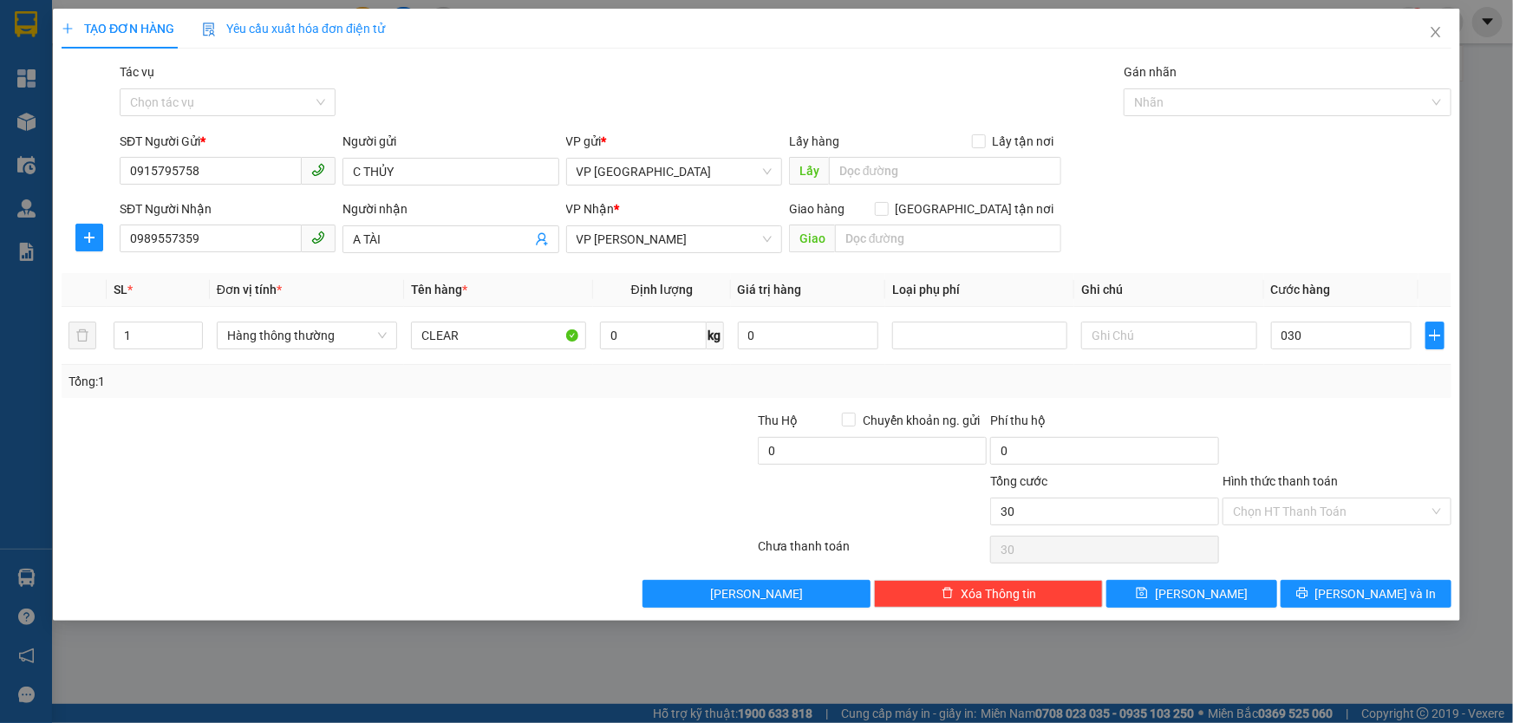
type input "30.000"
click at [1336, 435] on div at bounding box center [1337, 441] width 232 height 61
click at [1309, 507] on input "Hình thức thanh toán" at bounding box center [1331, 512] width 196 height 26
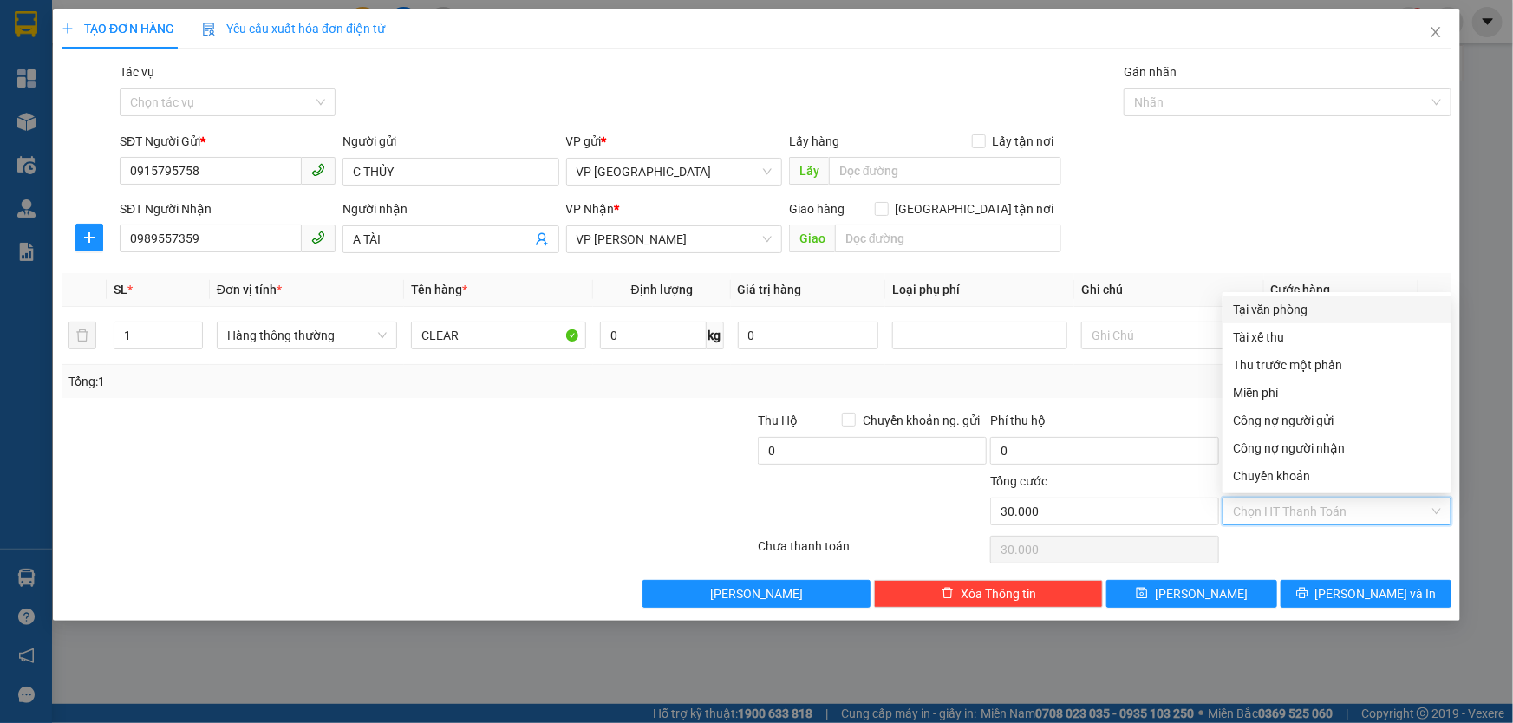
click at [1303, 304] on div "Tại văn phòng" at bounding box center [1337, 309] width 208 height 19
type input "0"
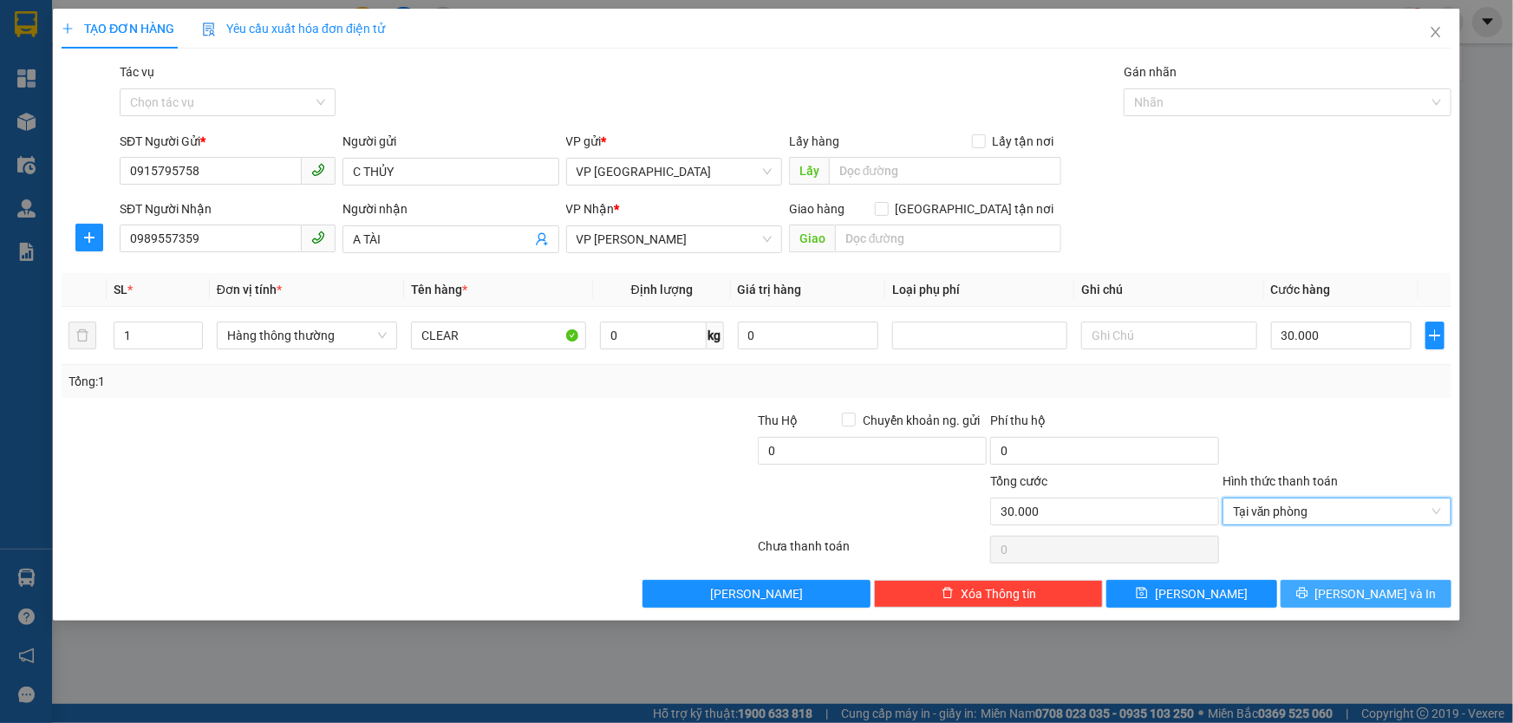
click at [1308, 593] on icon "printer" at bounding box center [1302, 593] width 11 height 11
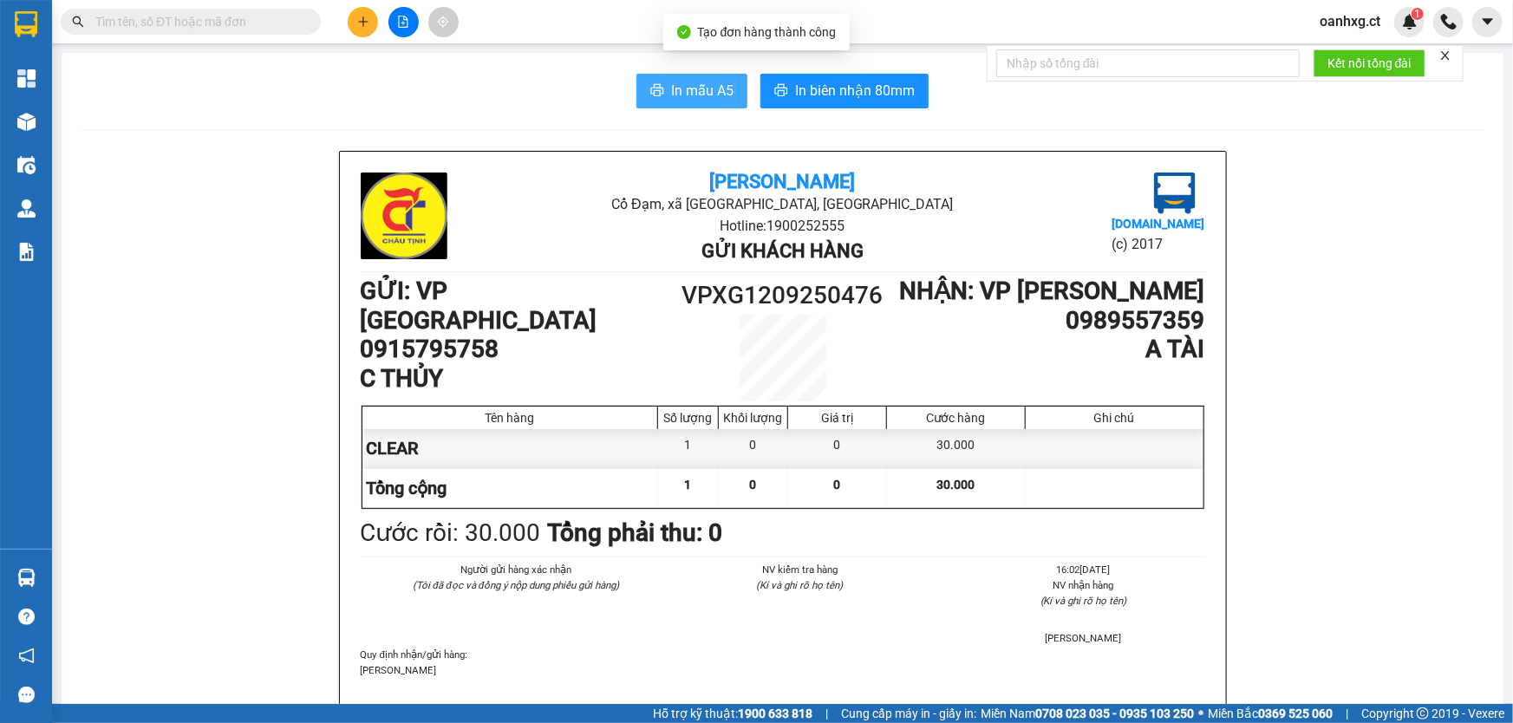
click at [709, 89] on span "In mẫu A5" at bounding box center [702, 91] width 62 height 22
